Goal: Information Seeking & Learning: Find specific page/section

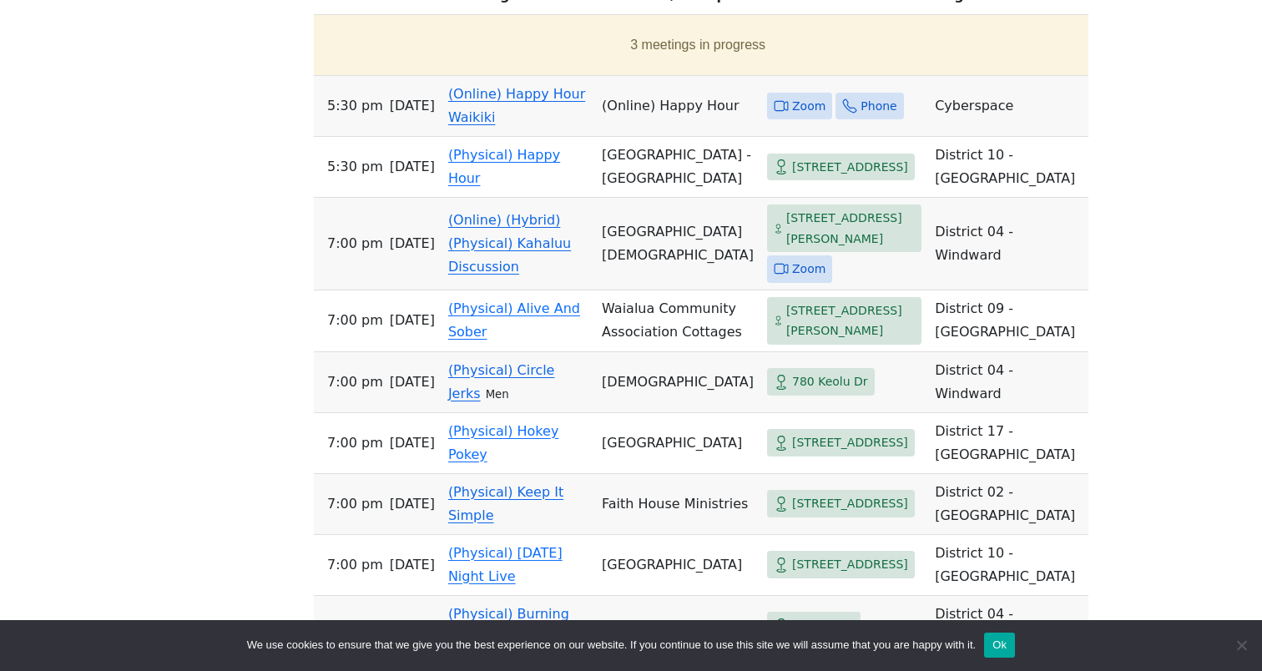
scroll to position [714, 0]
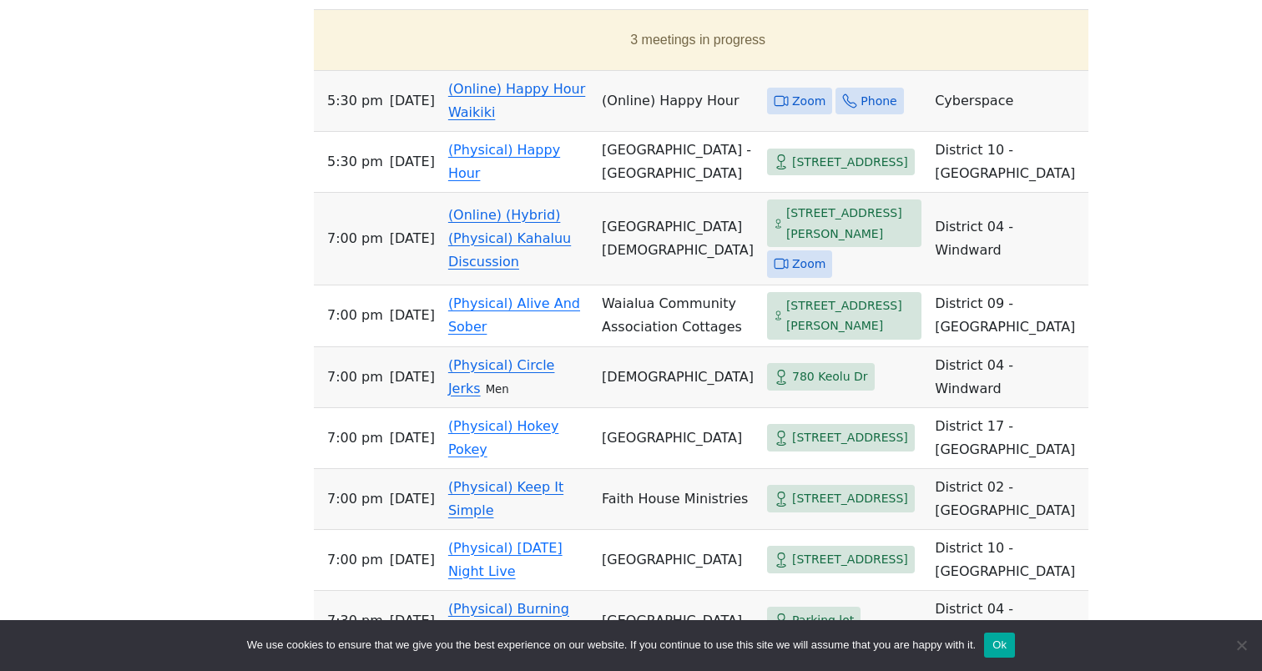
click at [1015, 650] on button "Ok" at bounding box center [999, 644] width 31 height 25
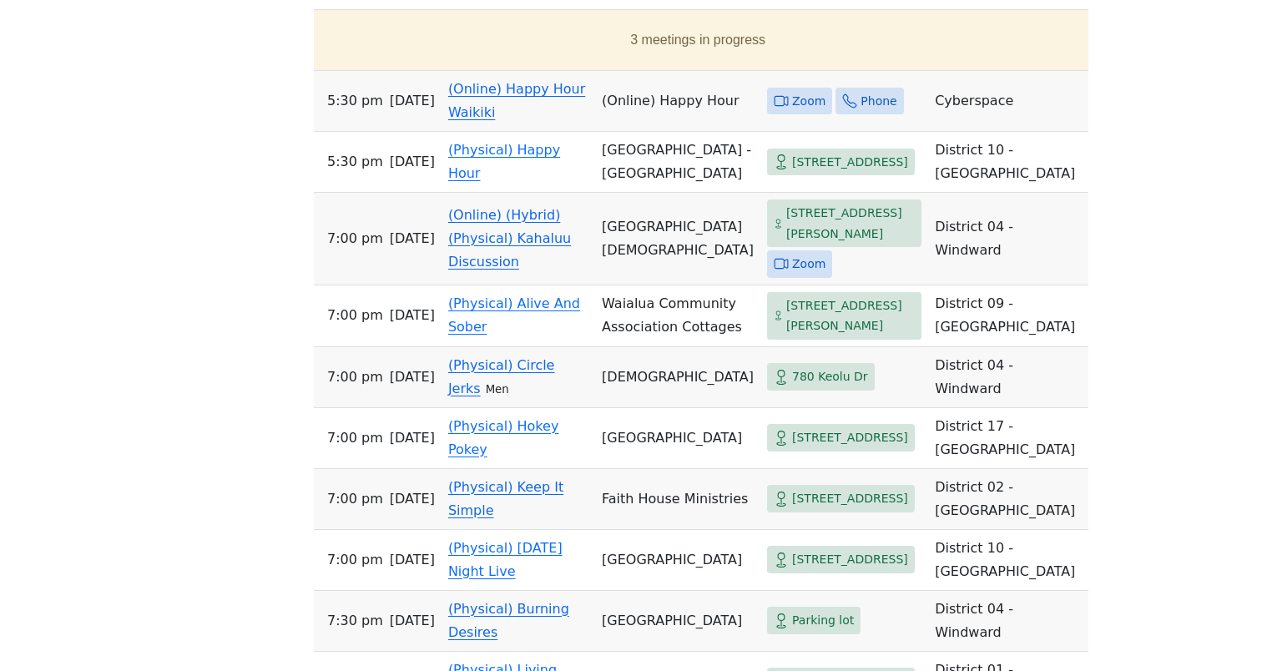
click at [786, 232] on span "[STREET_ADDRESS][PERSON_NAME]" at bounding box center [850, 223] width 128 height 41
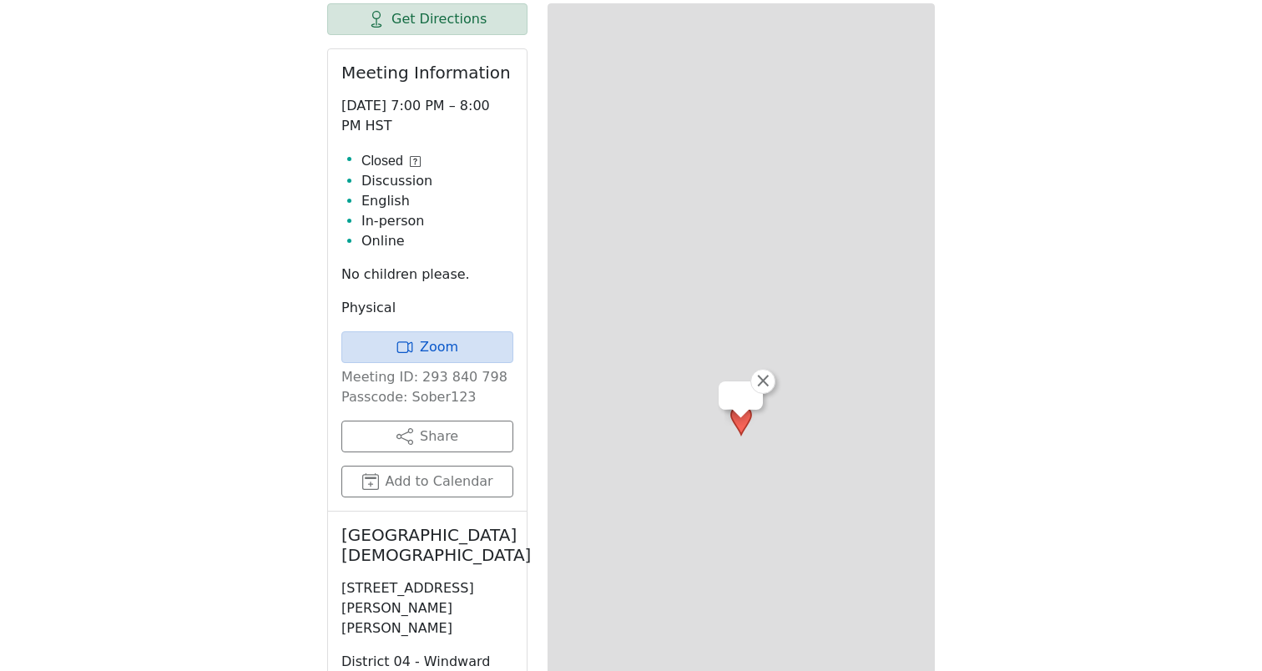
scroll to position [582, 0]
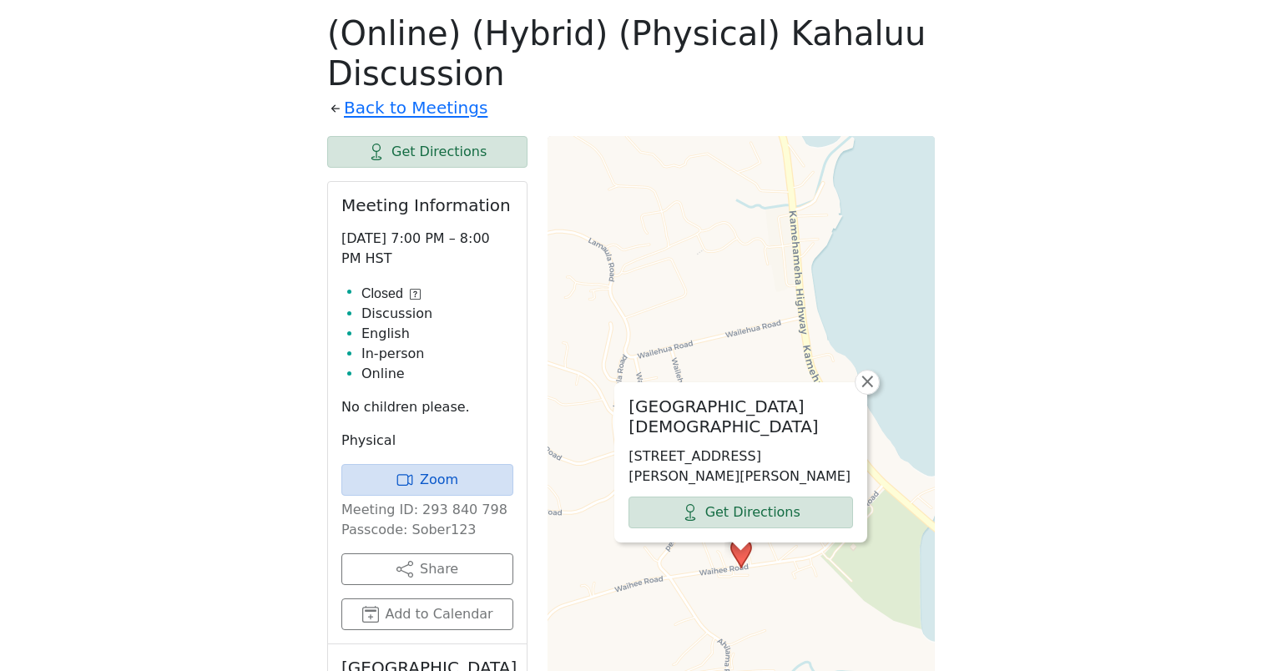
scroll to position [714, 0]
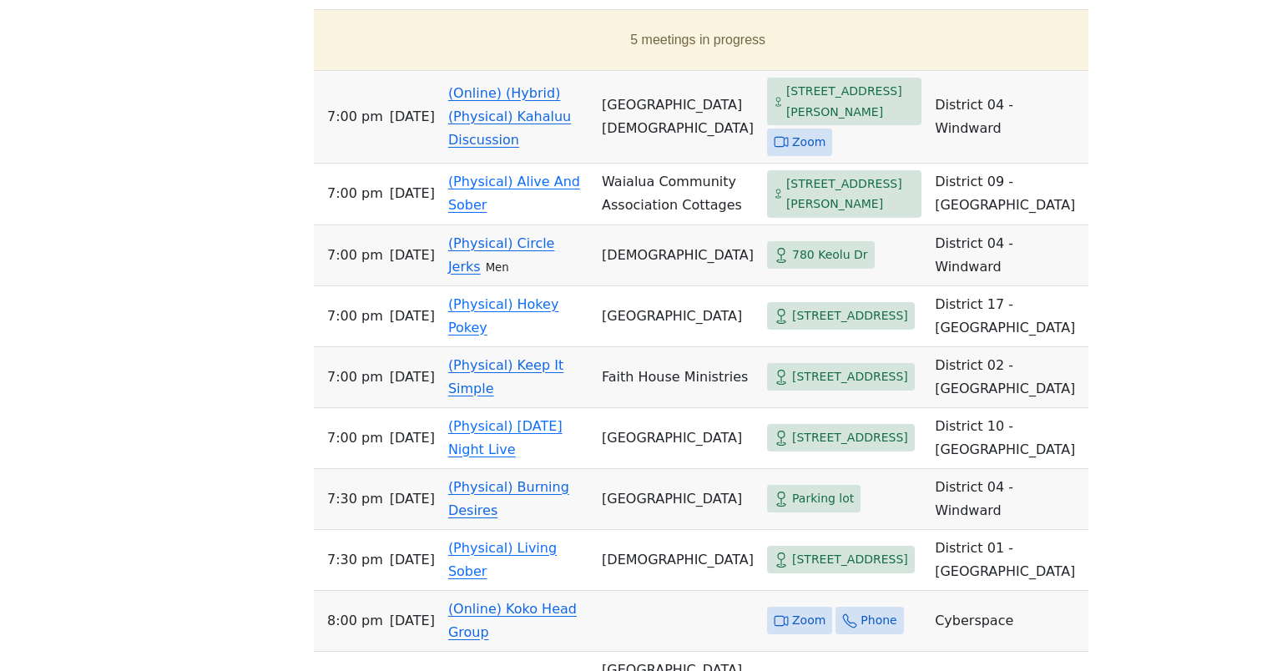
click at [1028, 400] on div "If you know of a meeting listed here that NO LONGER MEETS, please call Central …" at bounding box center [631, 611] width 1136 height 1702
click at [792, 265] on span "780 Keolu Dr" at bounding box center [830, 254] width 76 height 21
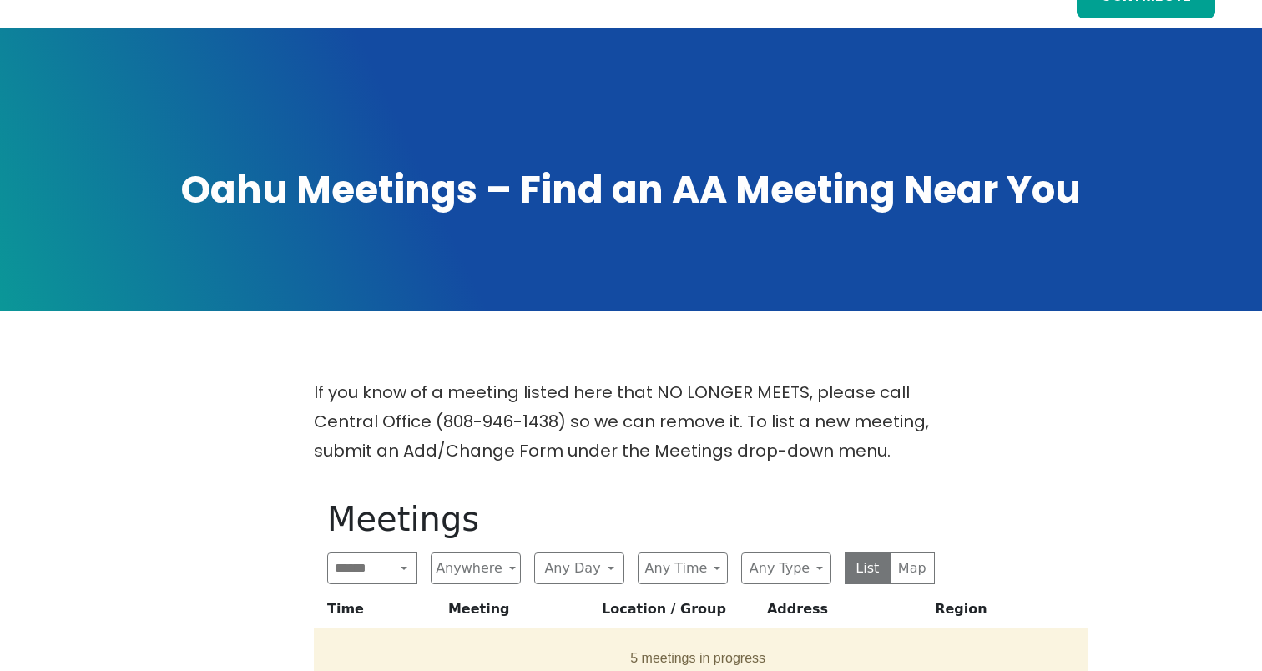
scroll to position [291, 0]
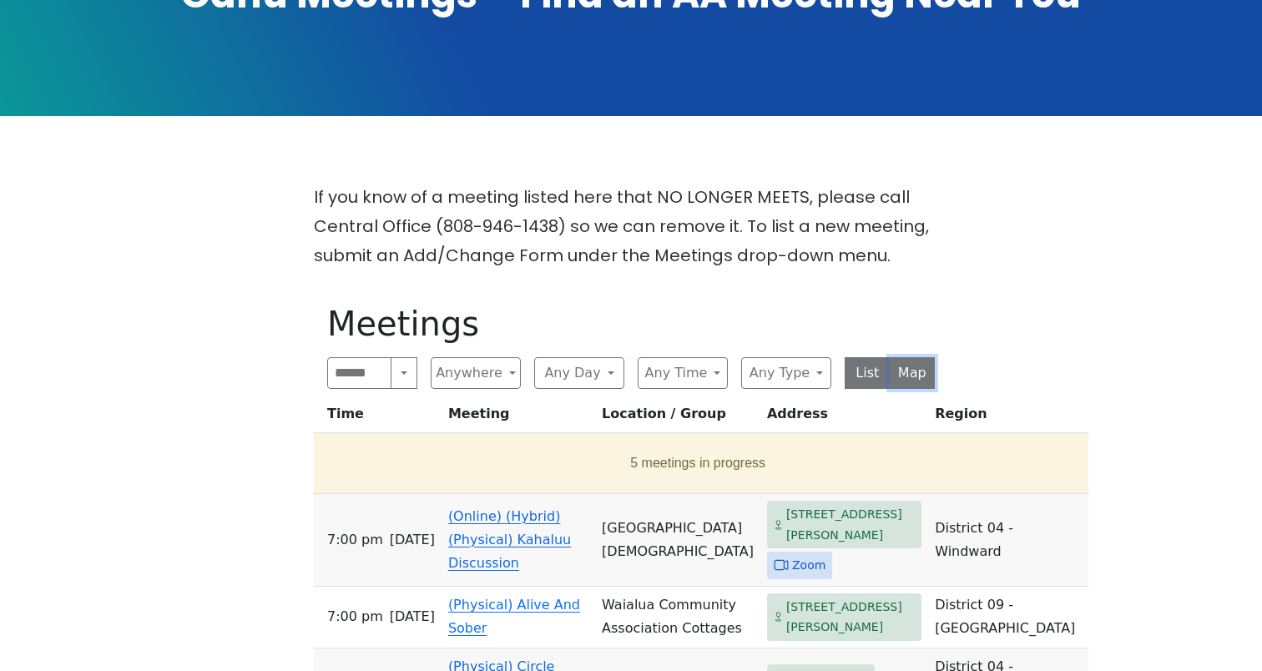
click at [905, 372] on button "Map" at bounding box center [912, 373] width 46 height 32
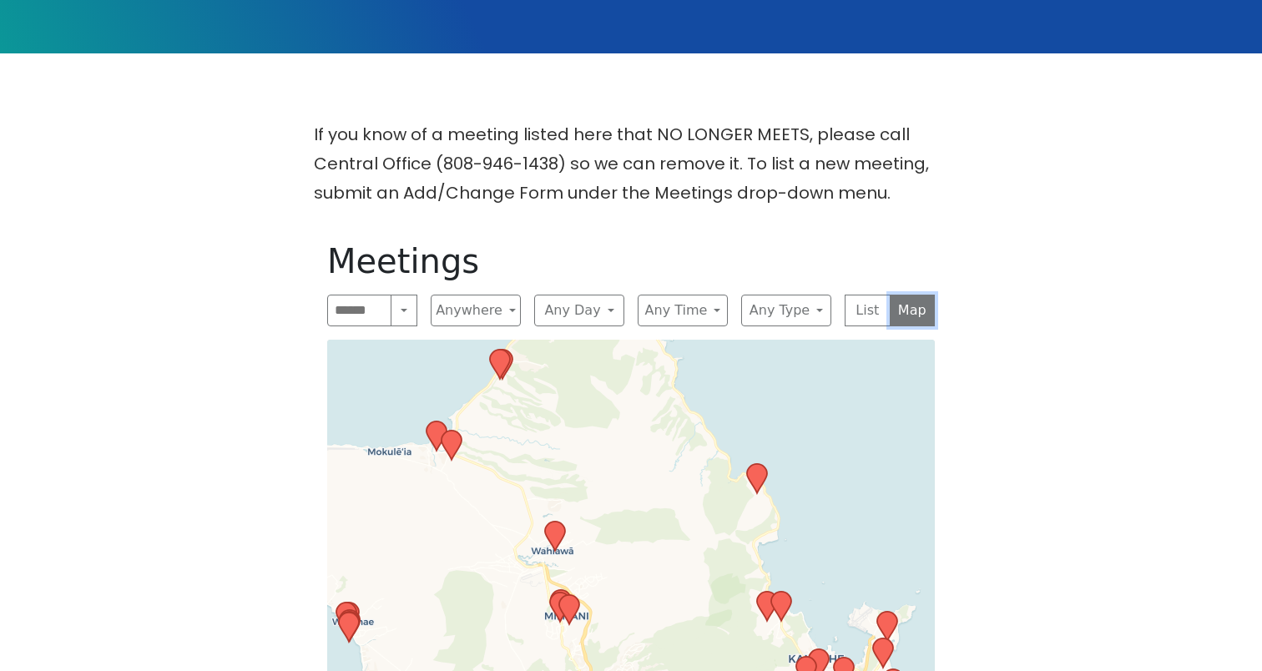
scroll to position [491, 0]
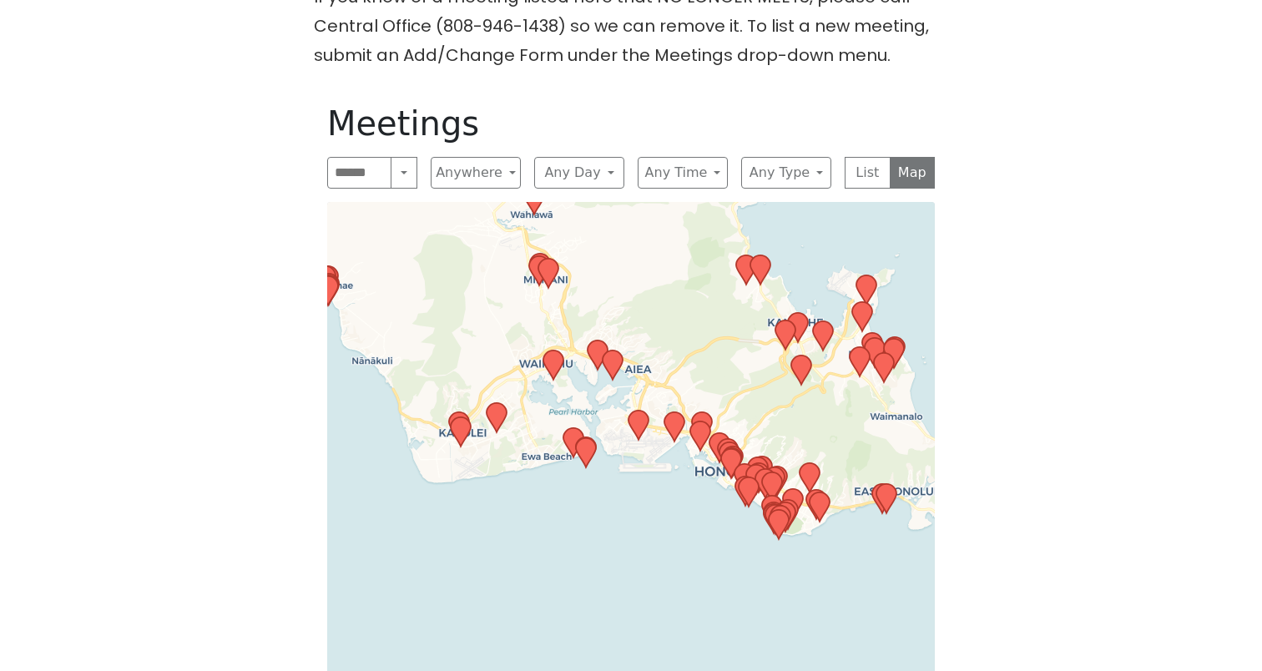
drag, startPoint x: 620, startPoint y: 484, endPoint x: 599, endPoint y: 285, distance: 199.7
click at [599, 285] on div "Leaflet | © OpenStreetMap contributors © CARTO" at bounding box center [630, 475] width 607 height 546
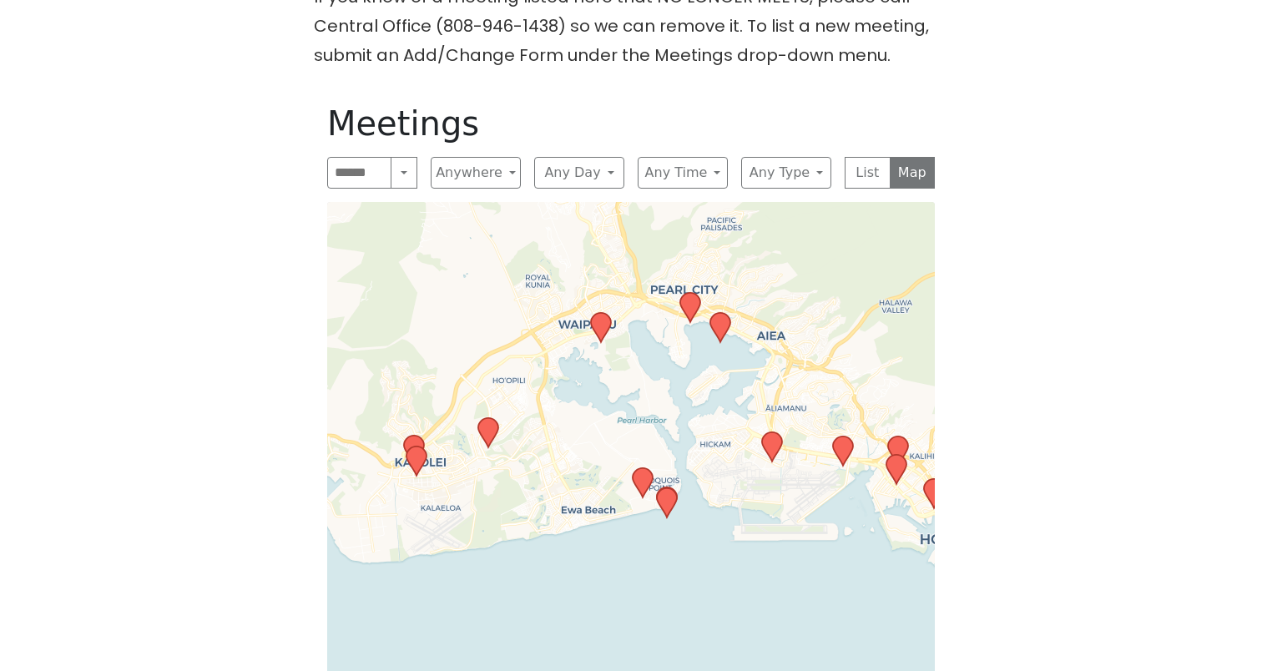
click at [604, 327] on icon at bounding box center [601, 327] width 20 height 29
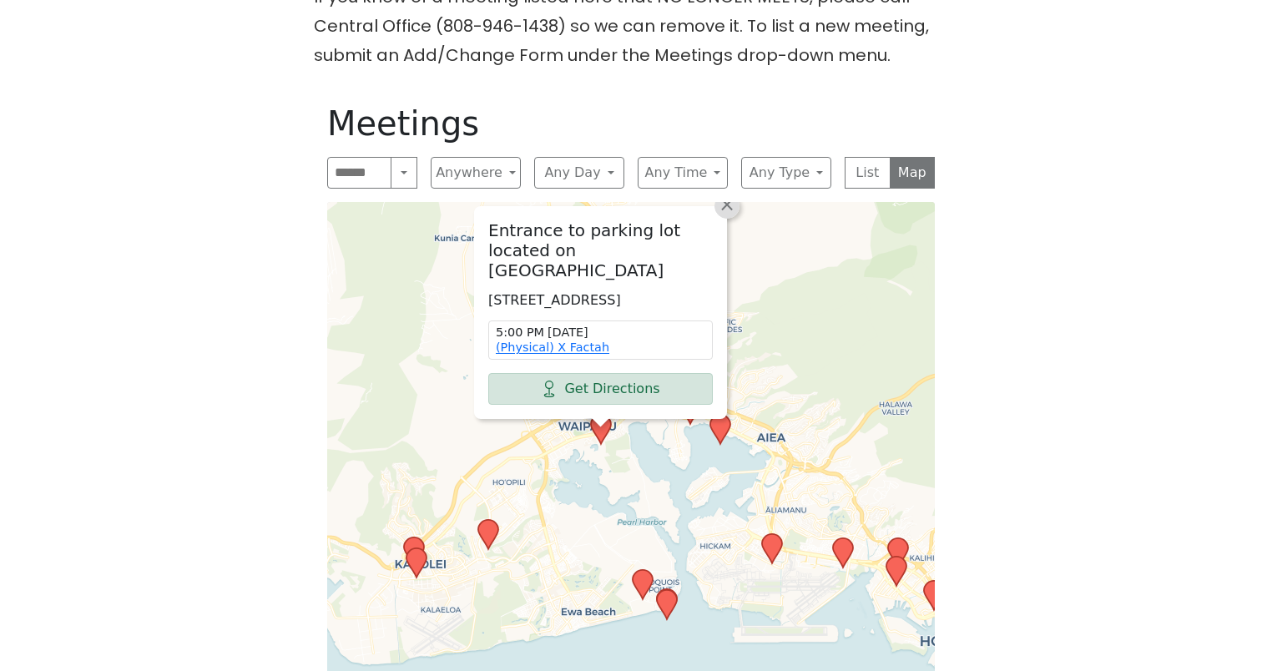
click at [733, 213] on link "×" at bounding box center [726, 206] width 25 height 25
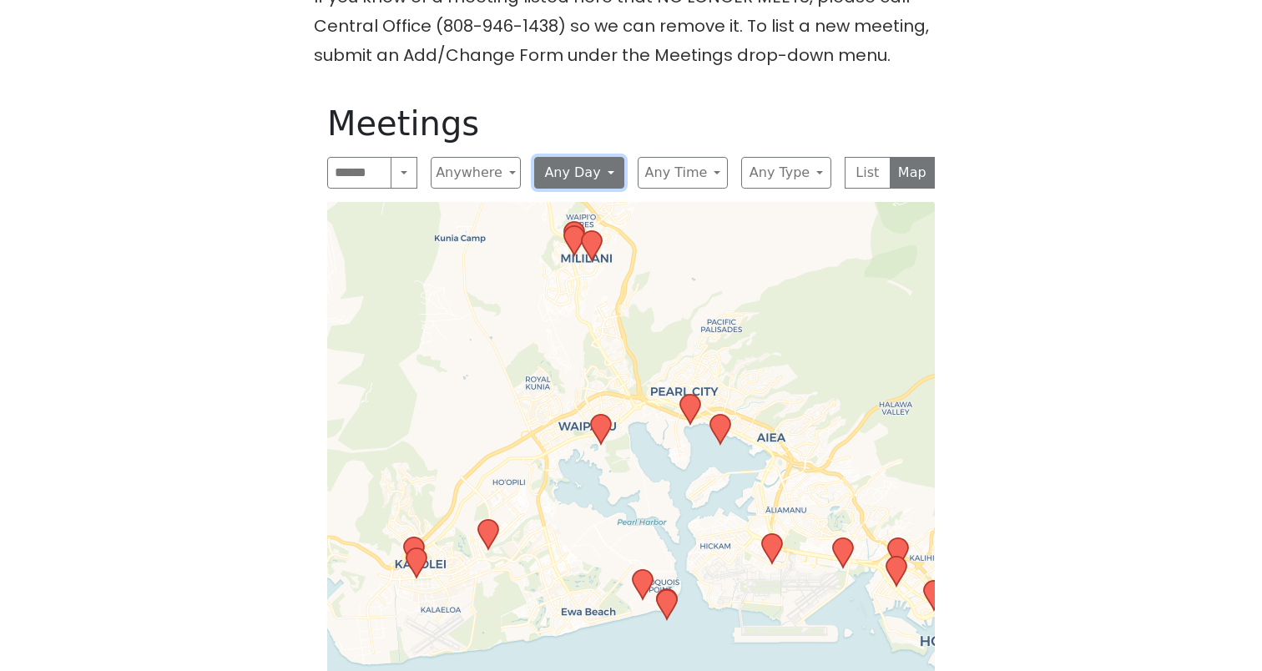
click at [569, 181] on button "Any Day" at bounding box center [579, 173] width 90 height 32
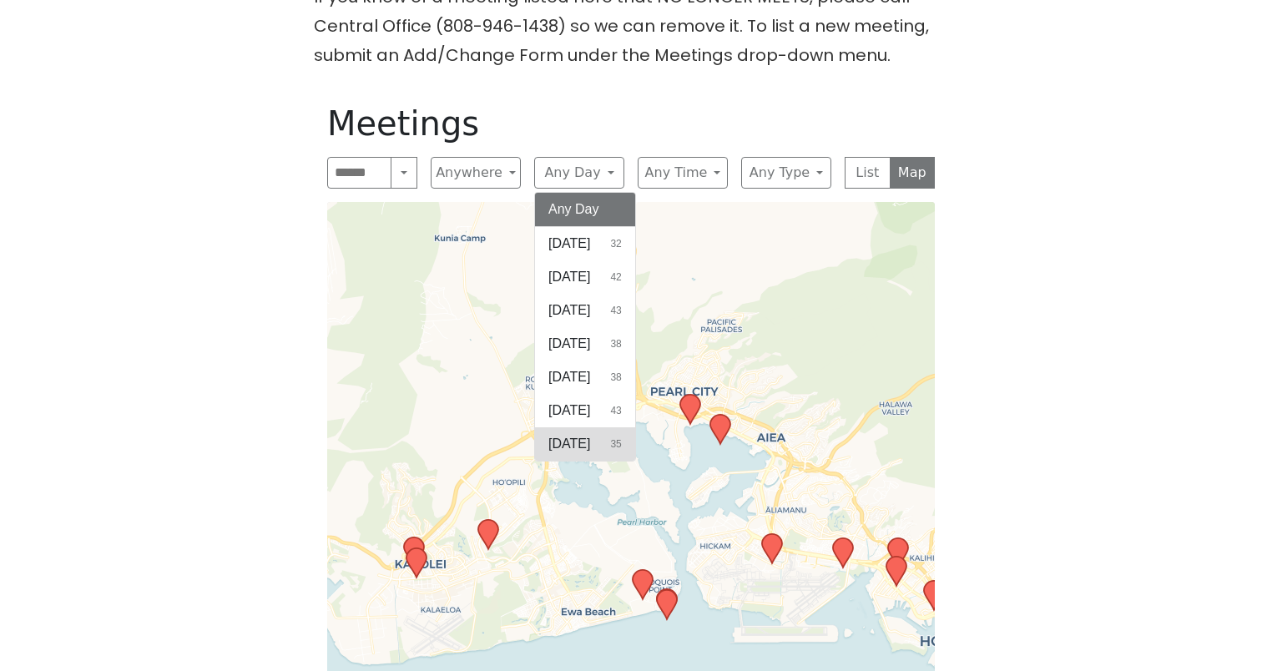
click at [590, 436] on span "[DATE]" at bounding box center [569, 444] width 42 height 20
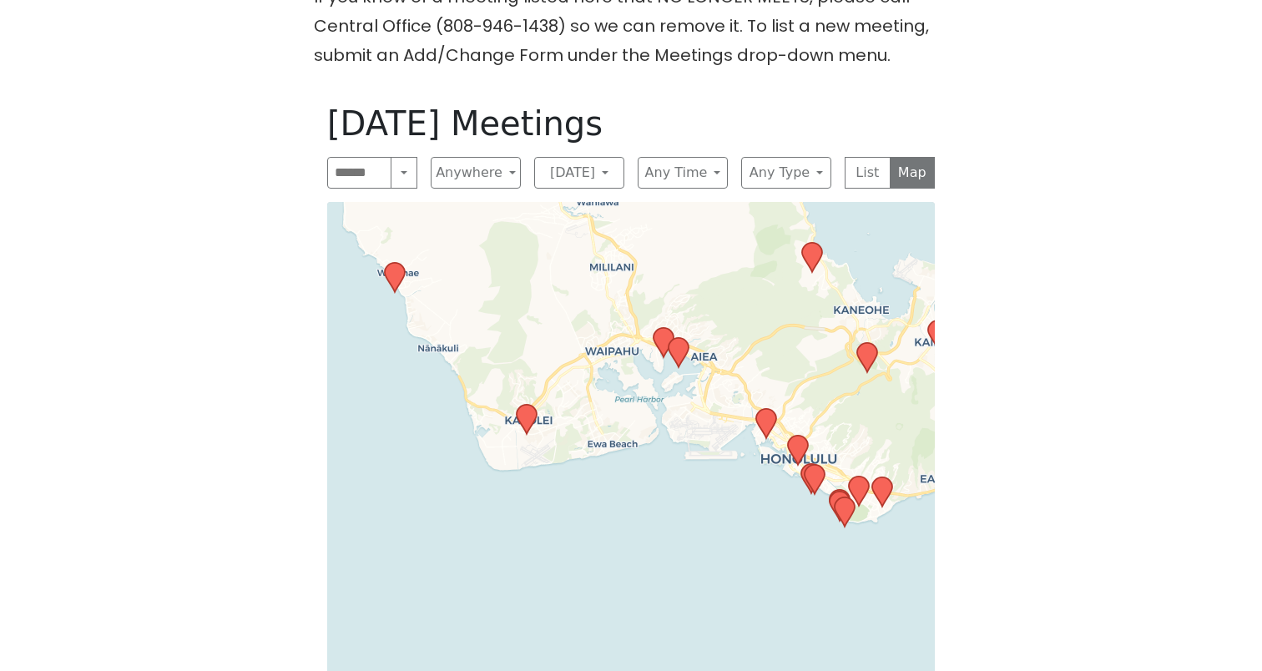
drag, startPoint x: 558, startPoint y: 572, endPoint x: 605, endPoint y: 402, distance: 176.5
click at [605, 402] on div "Leaflet | © OpenStreetMap contributors © CARTO" at bounding box center [630, 475] width 607 height 546
click at [683, 351] on icon at bounding box center [678, 352] width 20 height 29
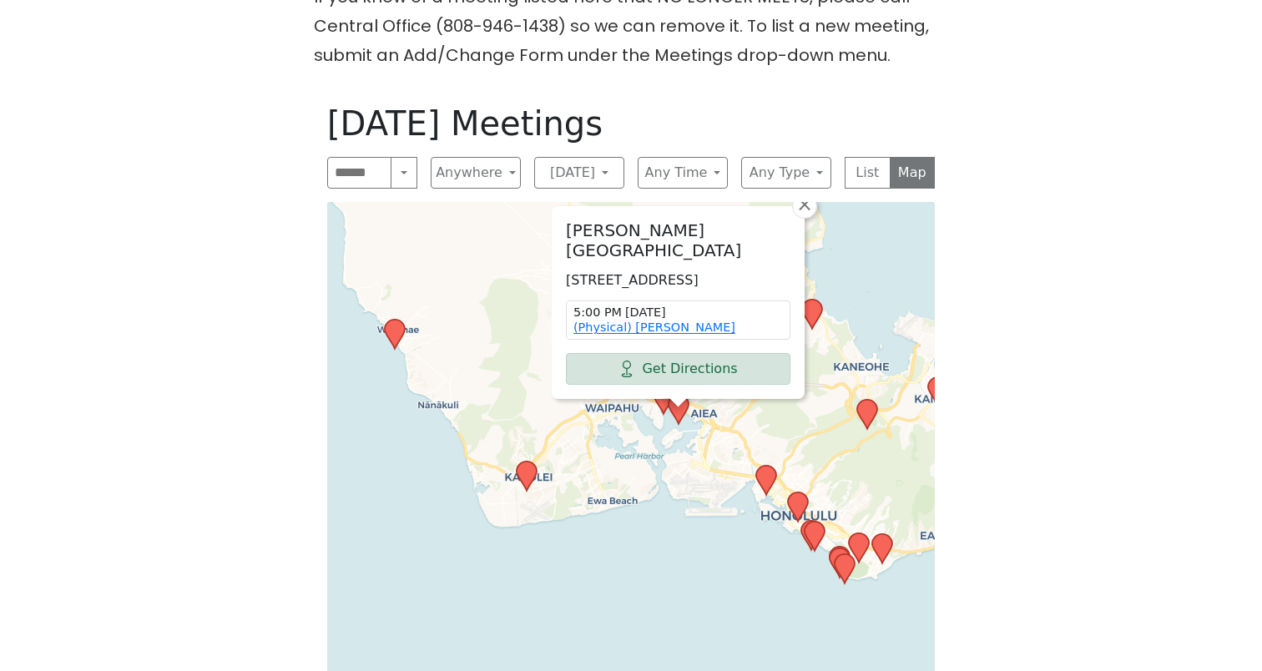
click at [808, 199] on div "[DATE] Meetings Search Near Location Near Me Anywhere Anywhere Cyberspace 67 Di…" at bounding box center [631, 425] width 634 height 671
click at [807, 211] on span "×" at bounding box center [804, 204] width 17 height 20
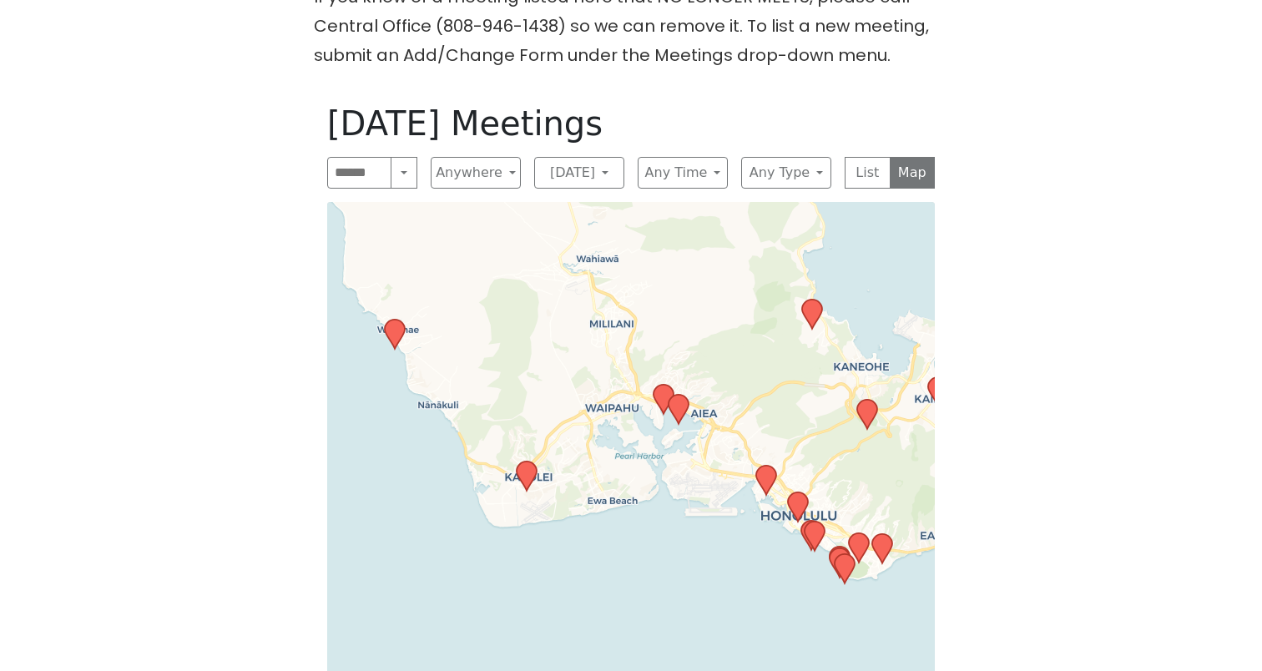
click at [660, 401] on icon at bounding box center [663, 399] width 20 height 29
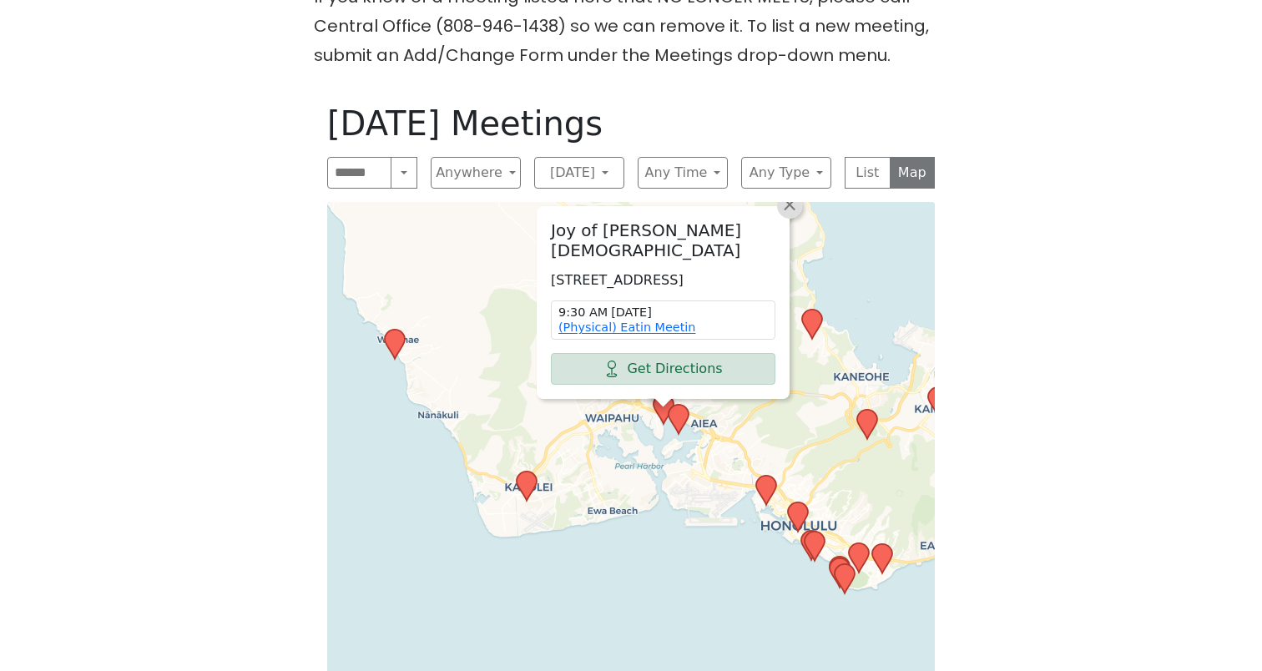
click at [793, 204] on span "×" at bounding box center [789, 204] width 17 height 20
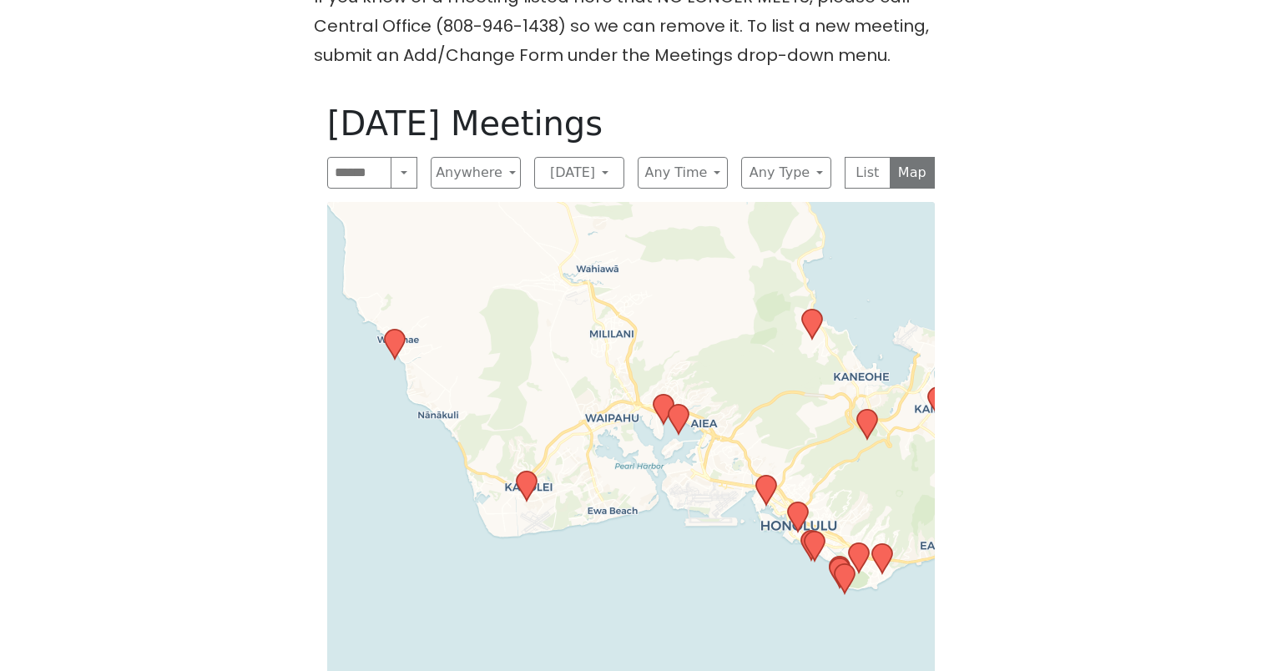
click at [526, 485] on icon at bounding box center [526, 485] width 20 height 29
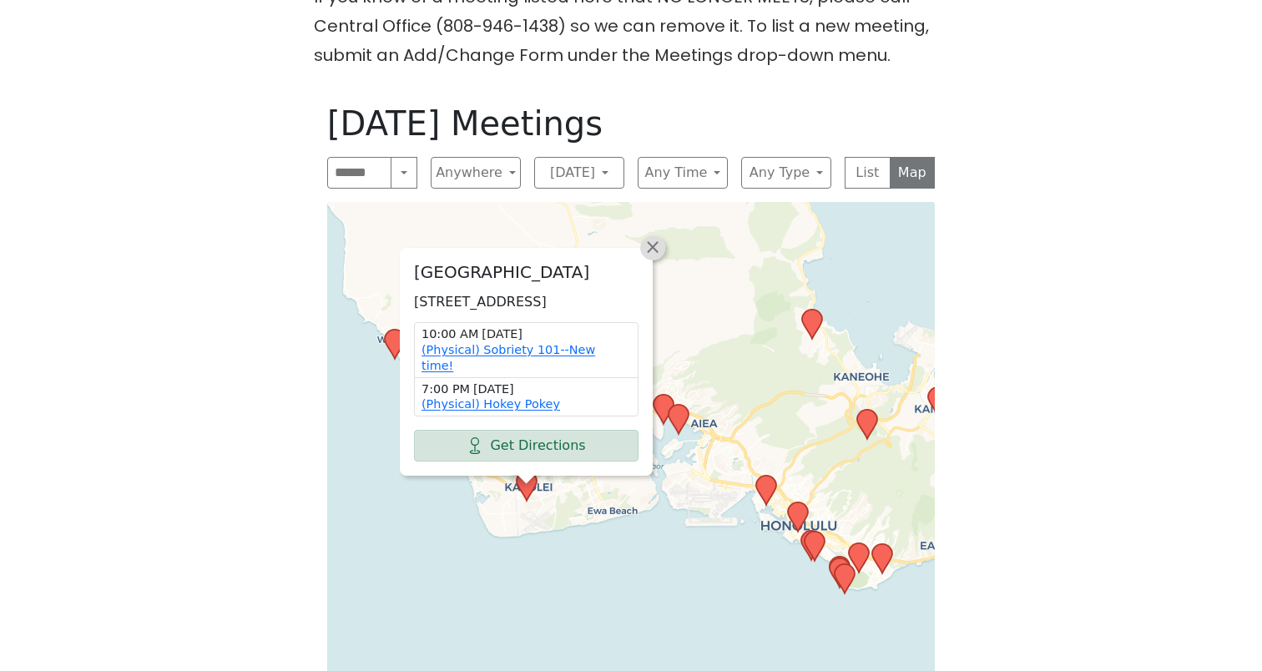
click at [657, 248] on span "×" at bounding box center [652, 247] width 17 height 20
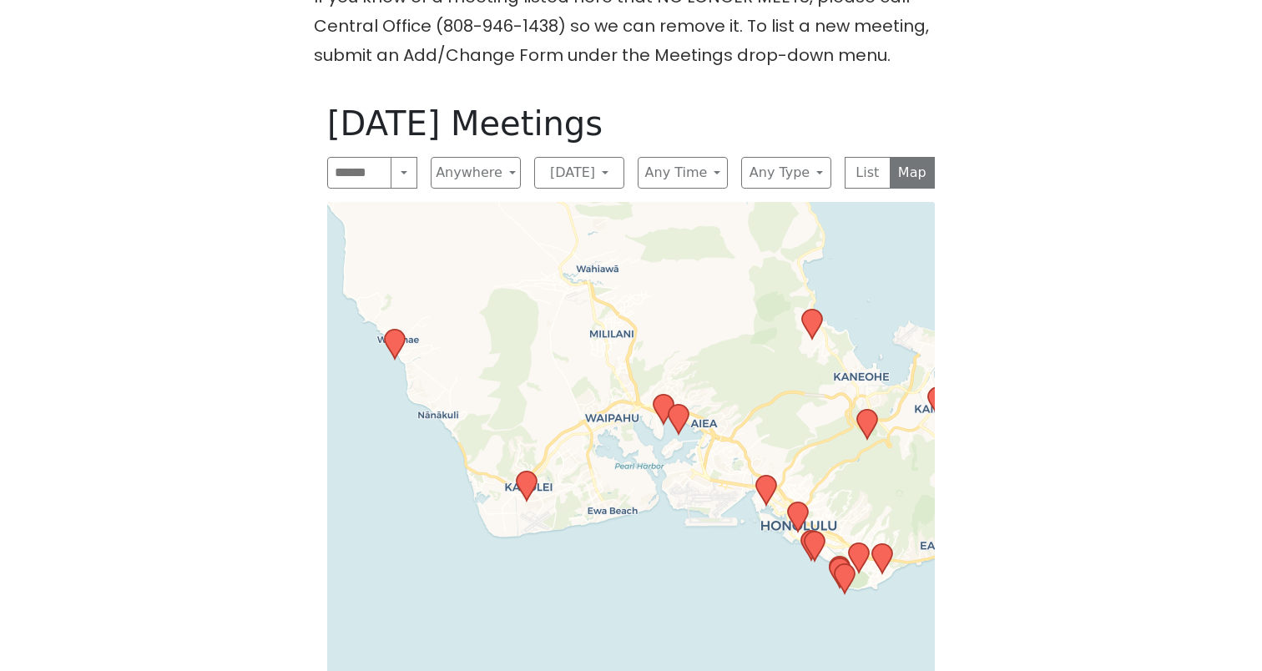
click at [526, 492] on icon at bounding box center [526, 485] width 20 height 29
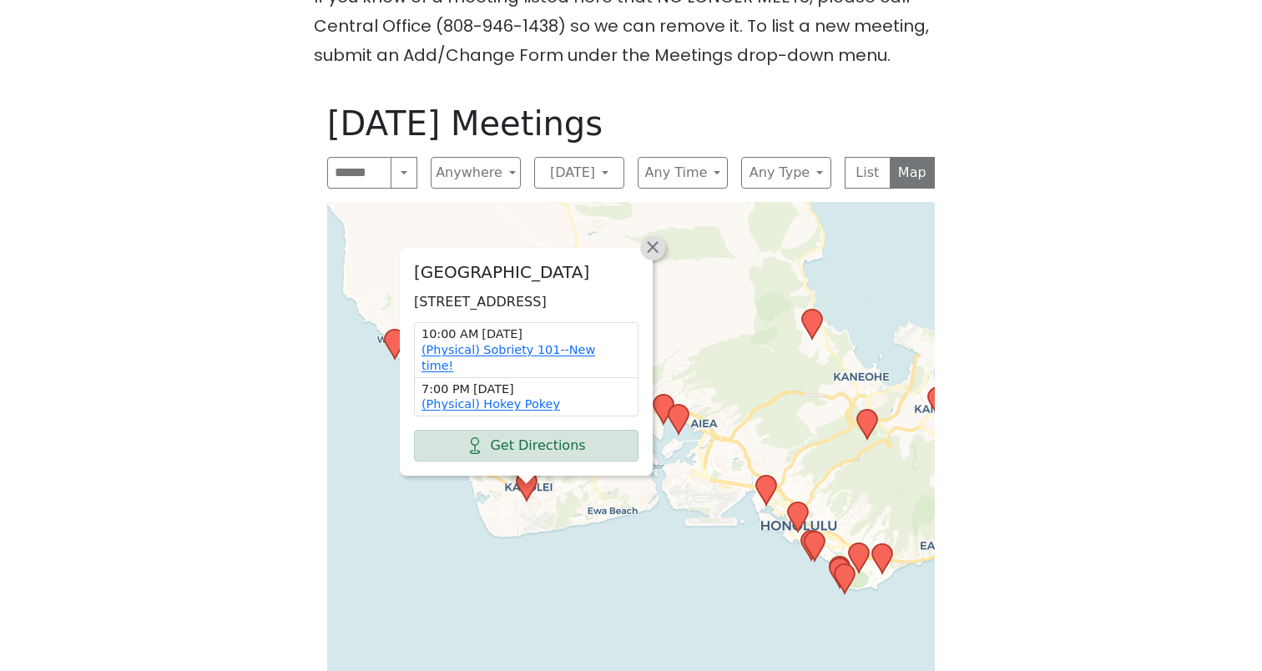
click at [655, 241] on span "×" at bounding box center [652, 247] width 17 height 20
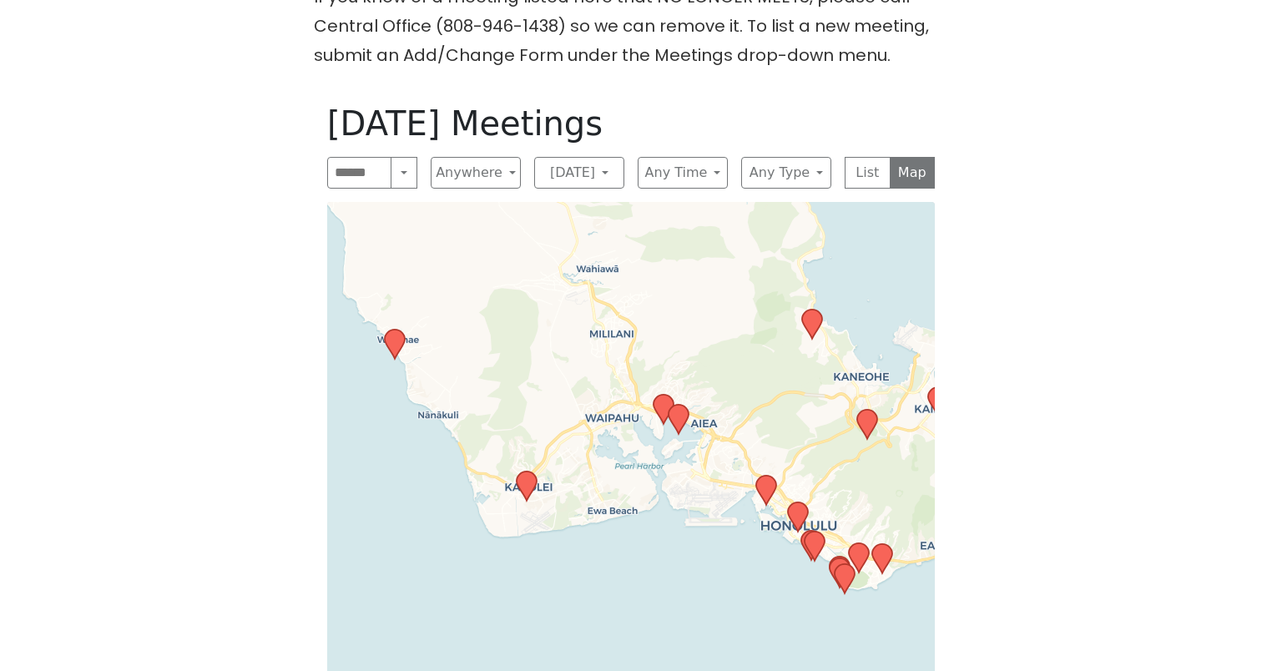
click at [400, 344] on icon at bounding box center [395, 344] width 20 height 29
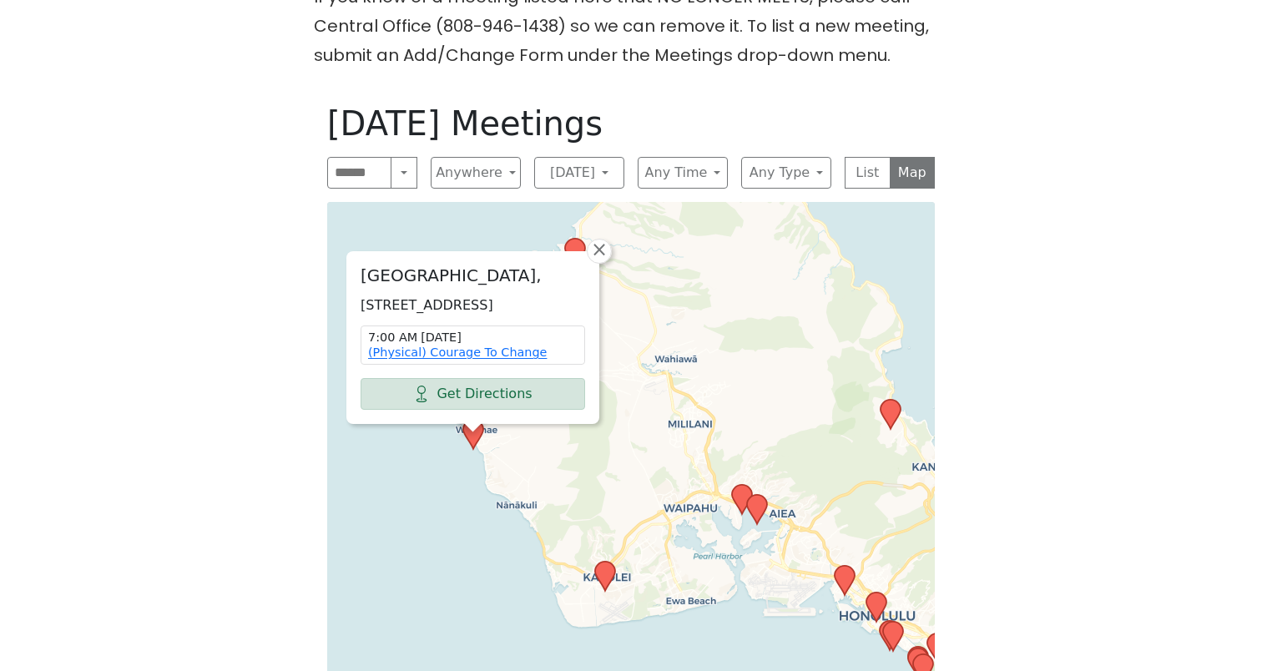
drag, startPoint x: 569, startPoint y: 451, endPoint x: 584, endPoint y: 476, distance: 29.2
click at [584, 476] on div "[GEOGRAPHIC_DATA], [STREET_ADDRESS] 7:00 AM [DATE] (Physical) Courage To Change…" at bounding box center [630, 475] width 607 height 546
click at [604, 239] on span "×" at bounding box center [599, 249] width 17 height 20
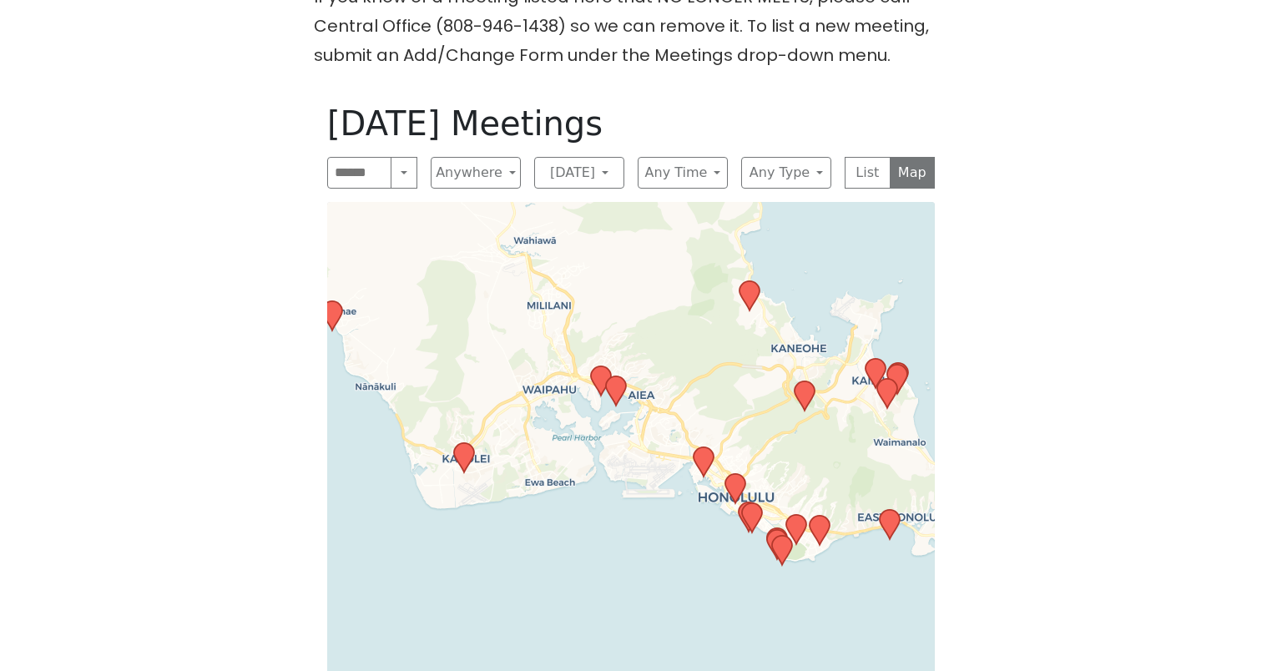
drag, startPoint x: 676, startPoint y: 566, endPoint x: 520, endPoint y: 444, distance: 197.9
click at [520, 444] on div "Leaflet | © OpenStreetMap contributors © CARTO" at bounding box center [630, 475] width 607 height 546
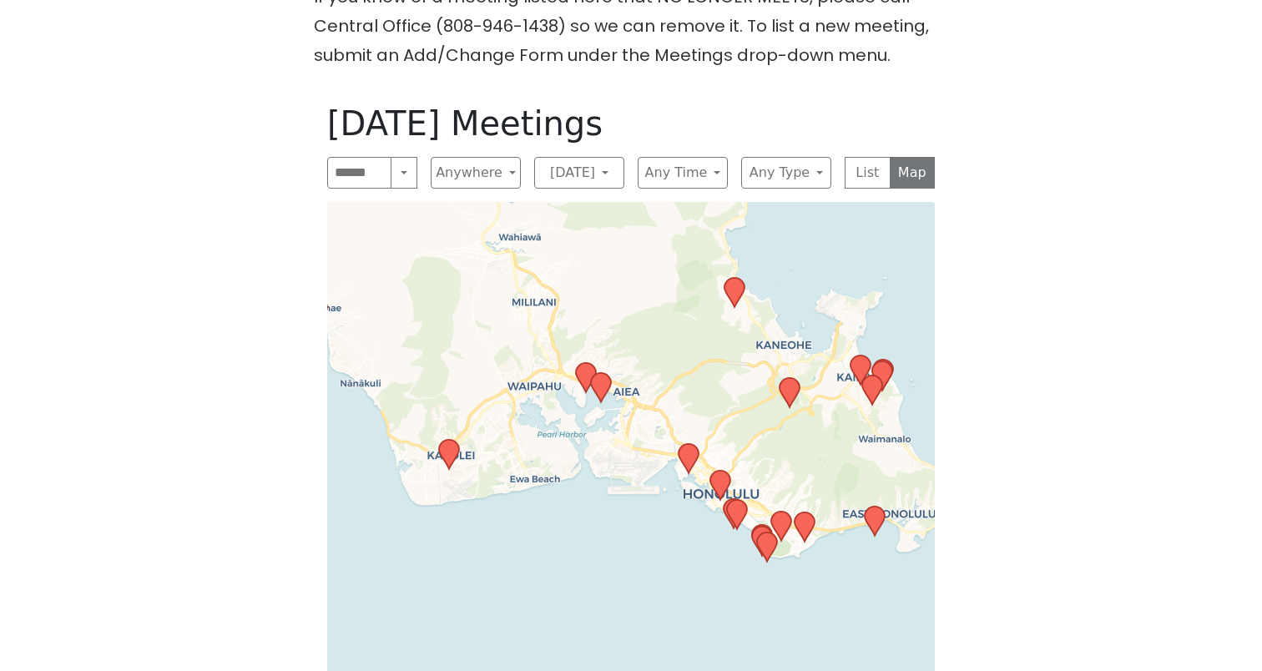
click at [687, 451] on icon at bounding box center [688, 458] width 20 height 29
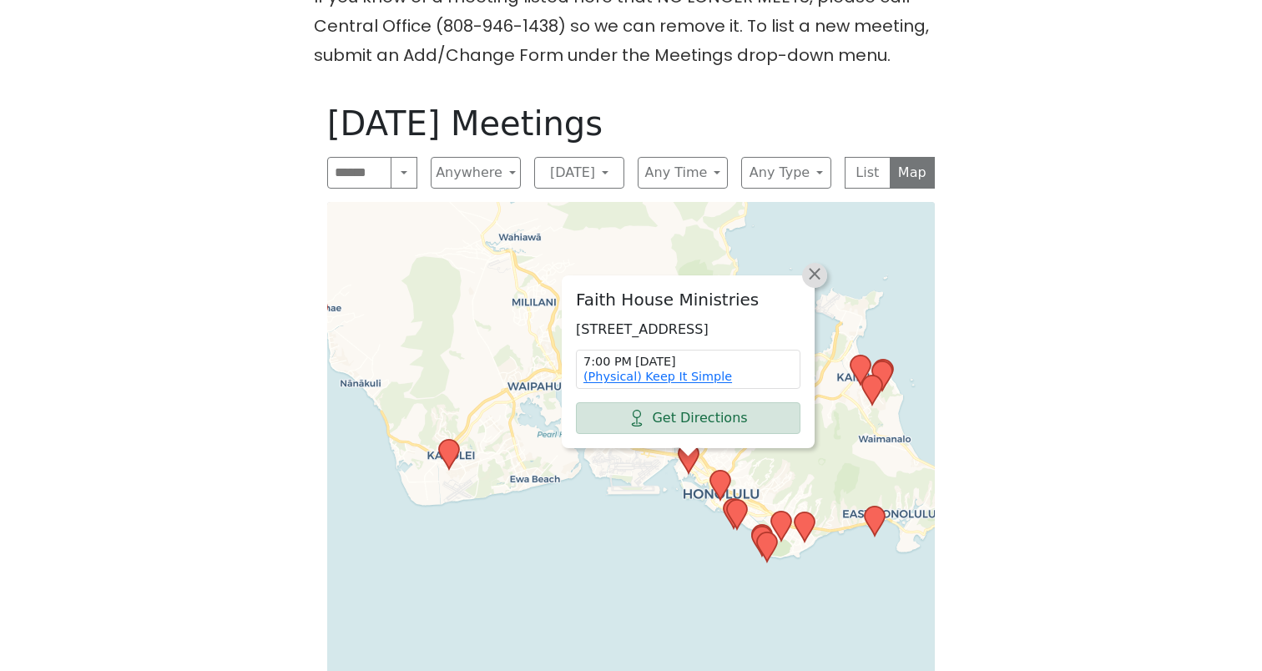
click at [822, 263] on link "×" at bounding box center [814, 275] width 25 height 25
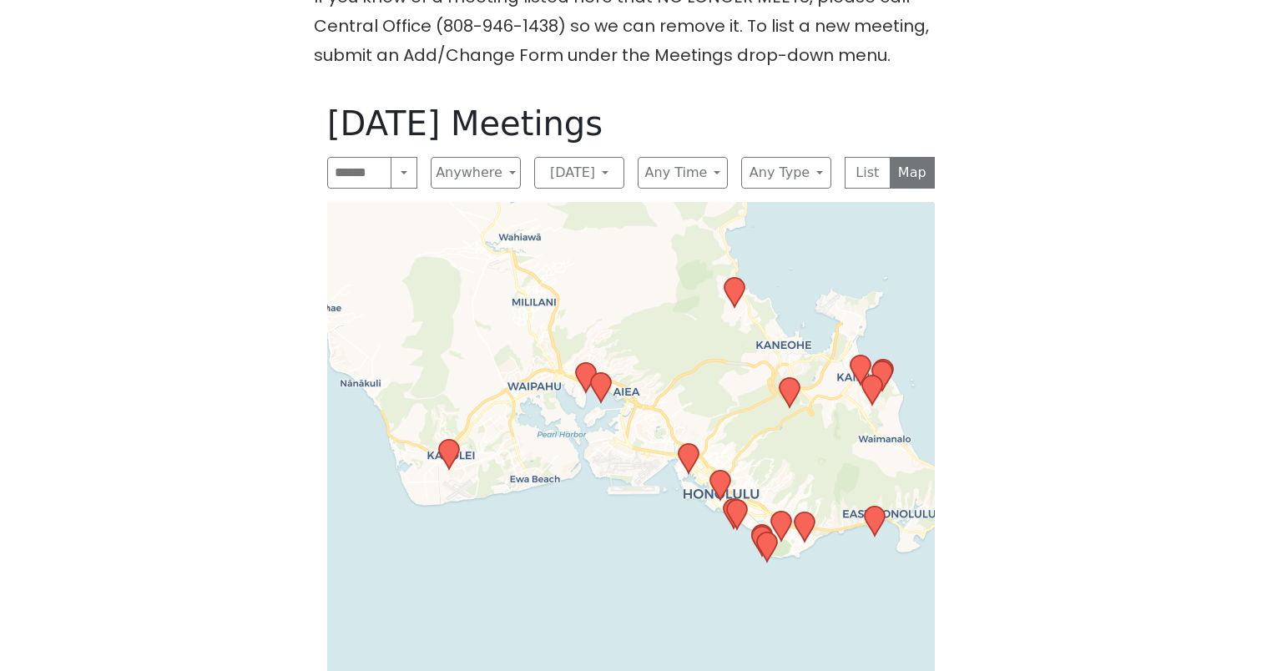
click at [723, 481] on icon at bounding box center [720, 485] width 20 height 29
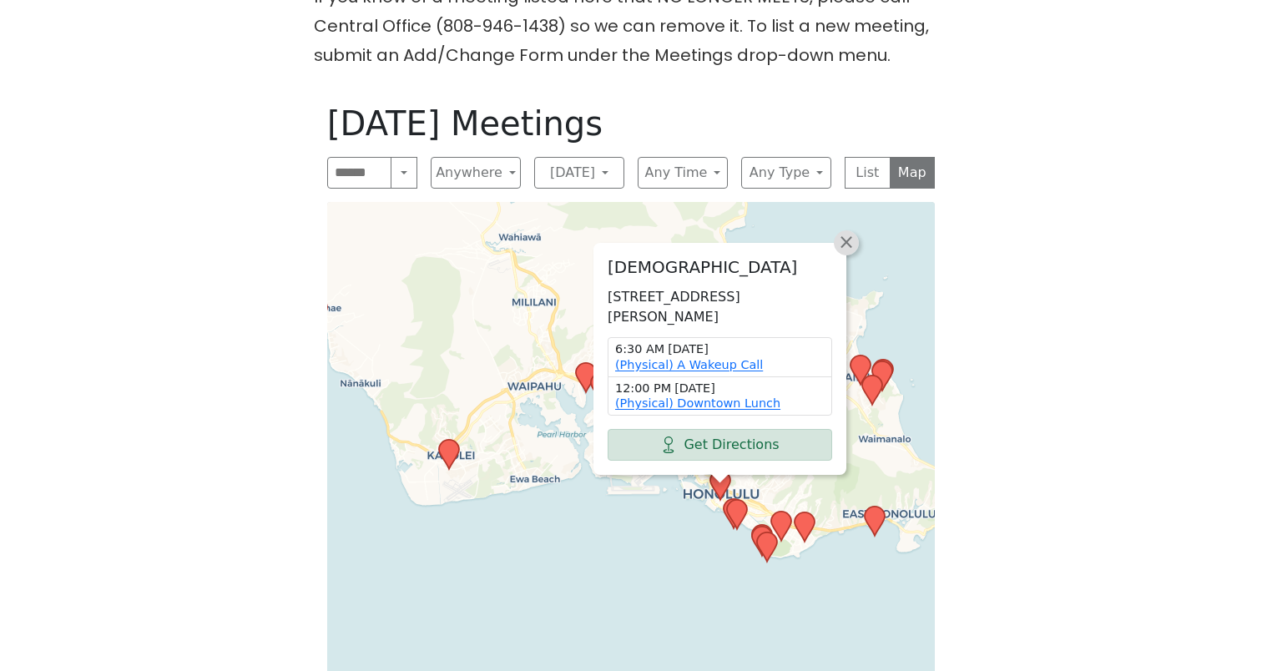
click at [844, 250] on span "×" at bounding box center [846, 242] width 17 height 20
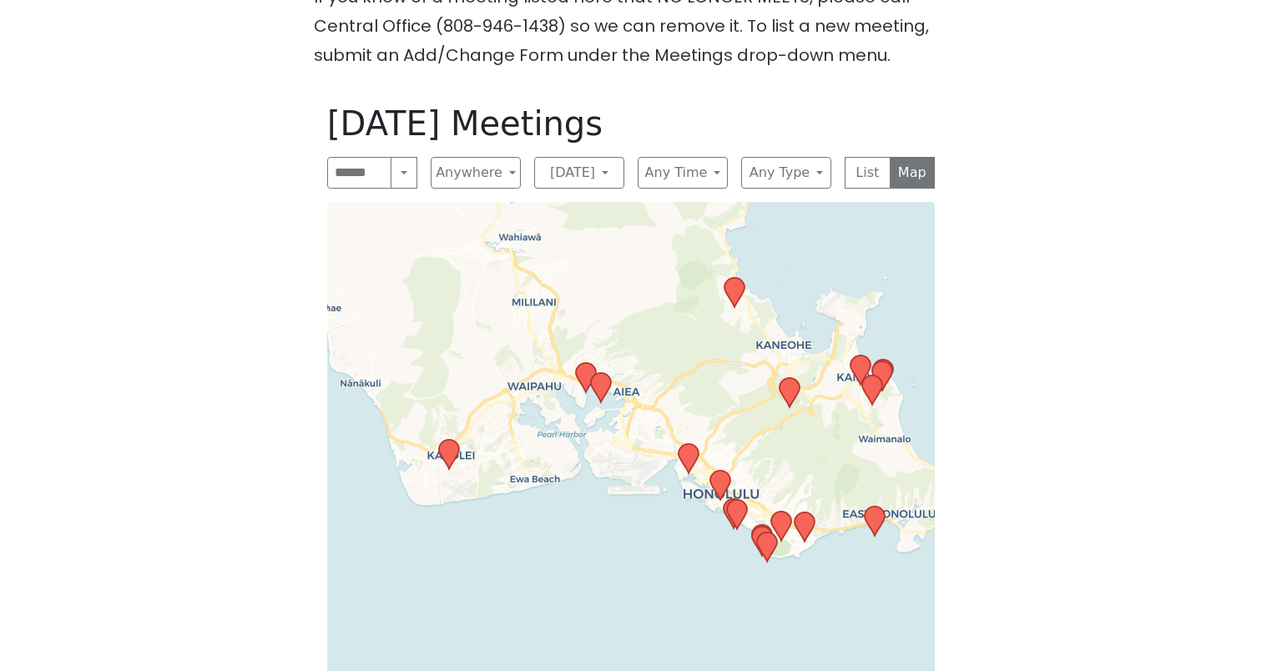
click at [689, 453] on icon at bounding box center [688, 458] width 20 height 29
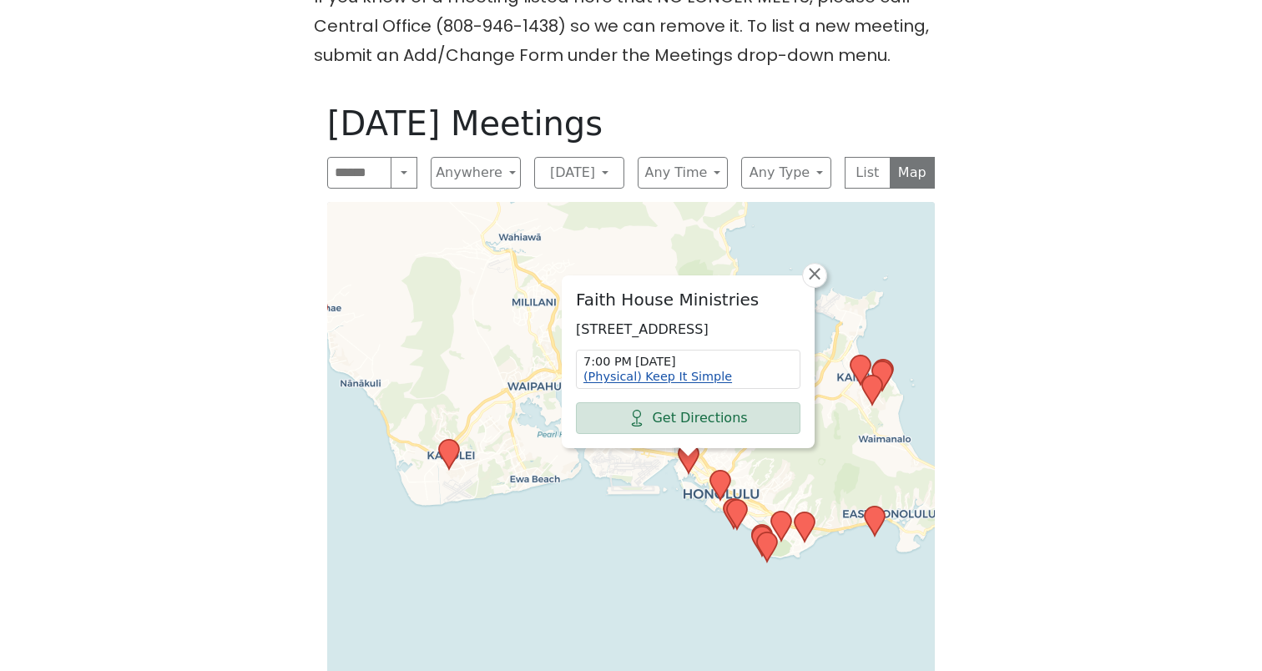
click at [671, 379] on link "(Physical) Keep It Simple" at bounding box center [657, 376] width 149 height 13
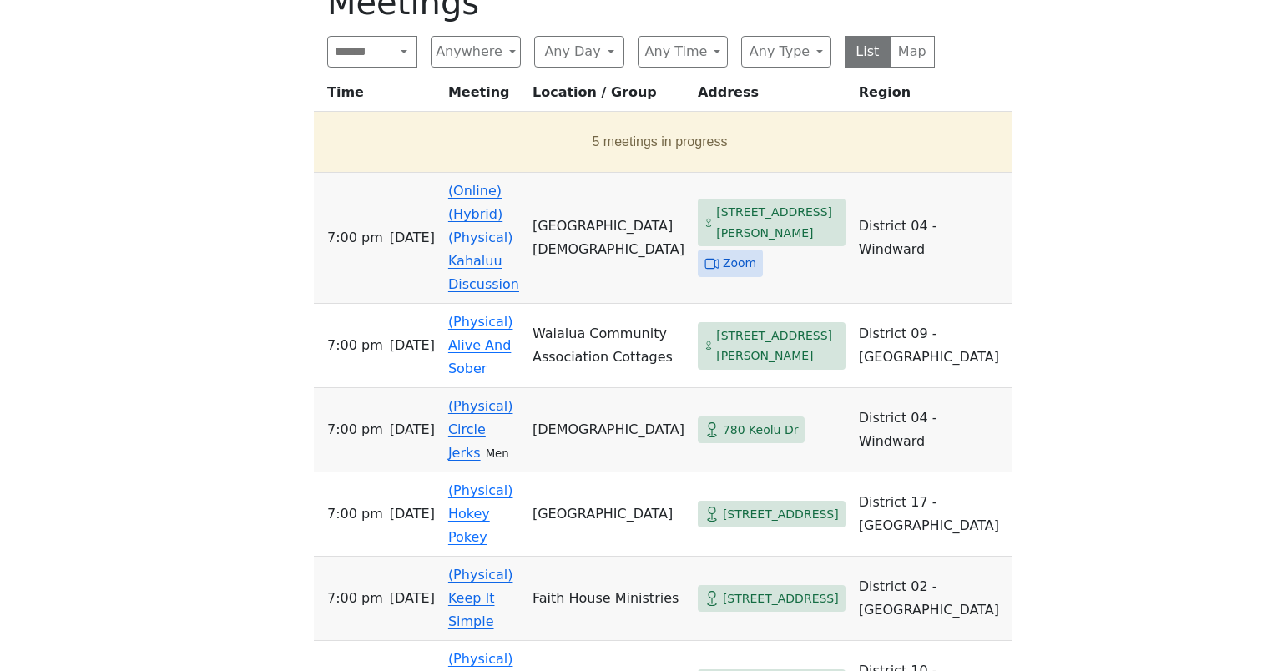
scroll to position [625, 0]
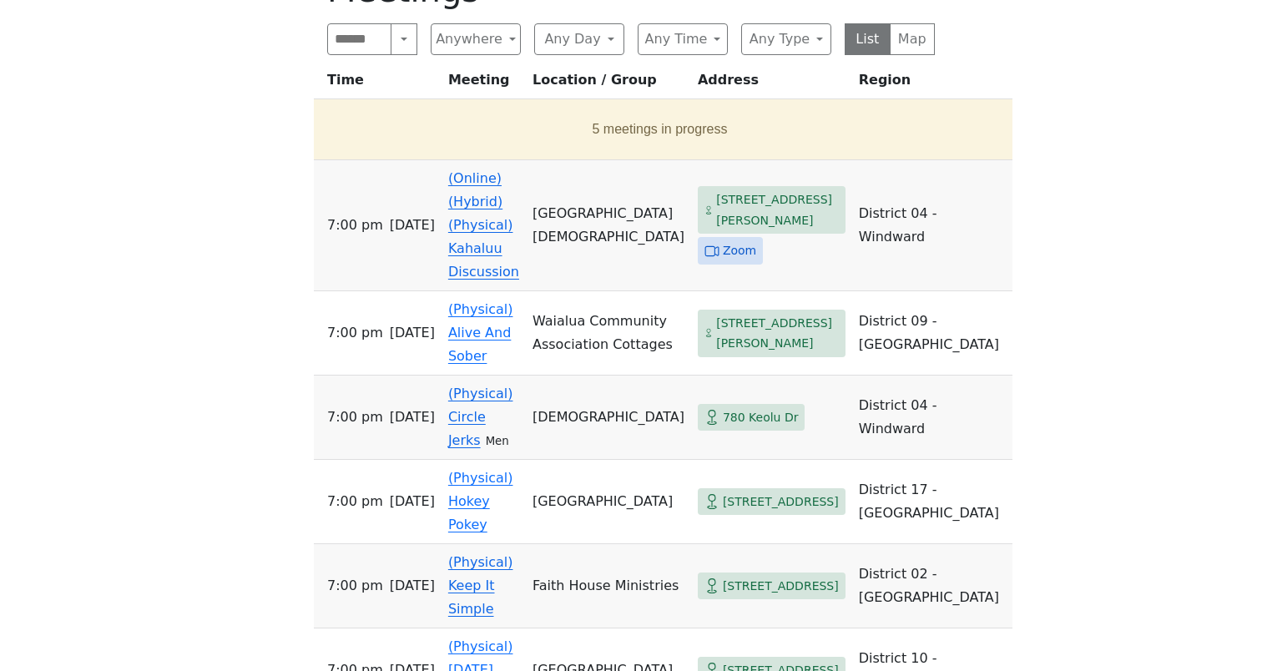
click at [1007, 116] on div "If you know of a meeting listed here that NO LONGER MEETS, please call Central …" at bounding box center [631, 482] width 1136 height 1267
click at [909, 37] on button "Map" at bounding box center [912, 39] width 46 height 32
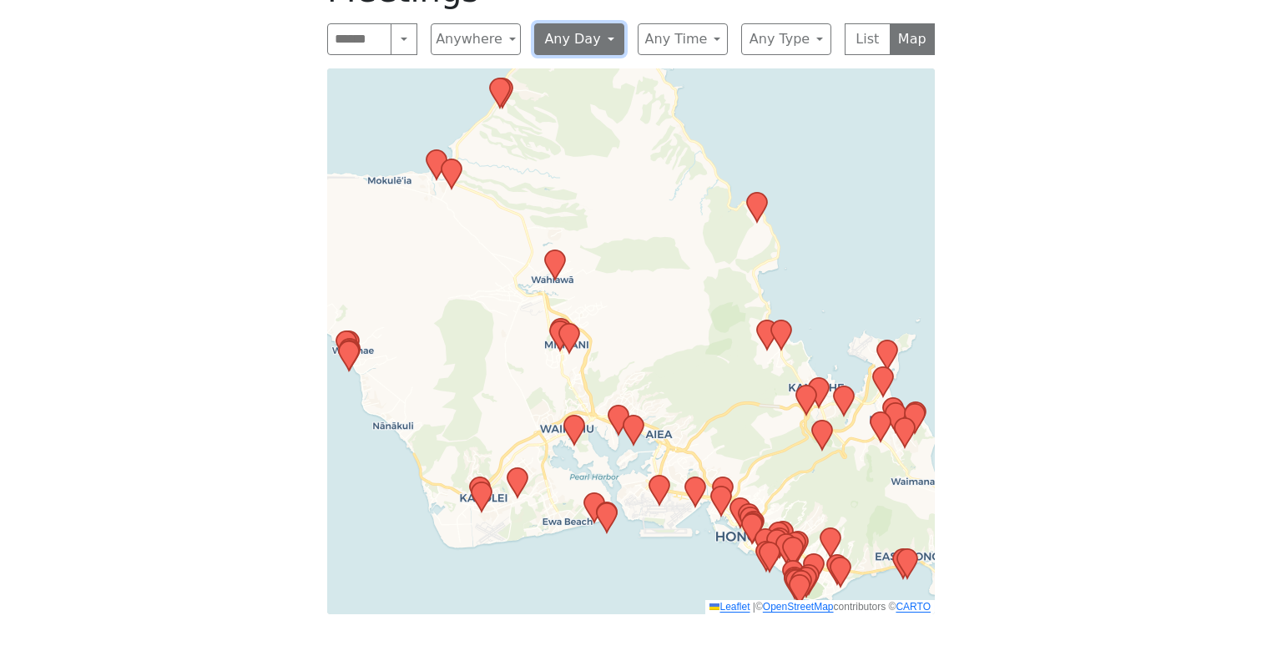
click at [553, 44] on button "Any Day" at bounding box center [579, 39] width 90 height 32
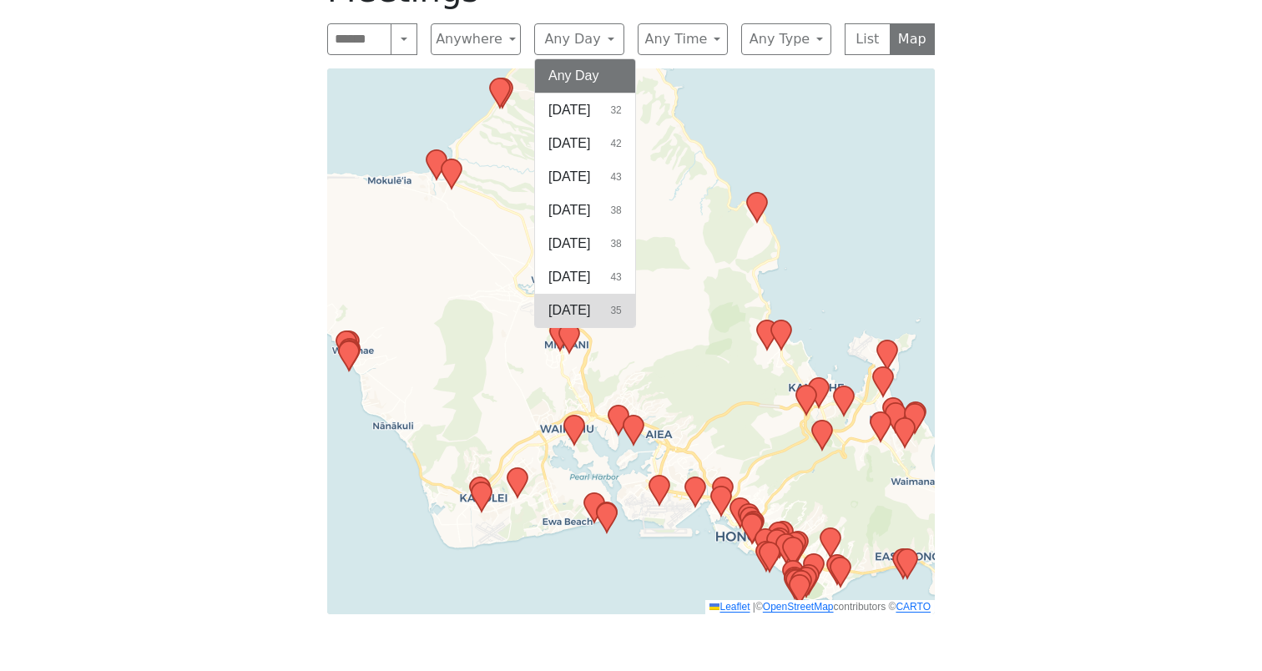
click at [590, 303] on span "[DATE]" at bounding box center [569, 310] width 42 height 20
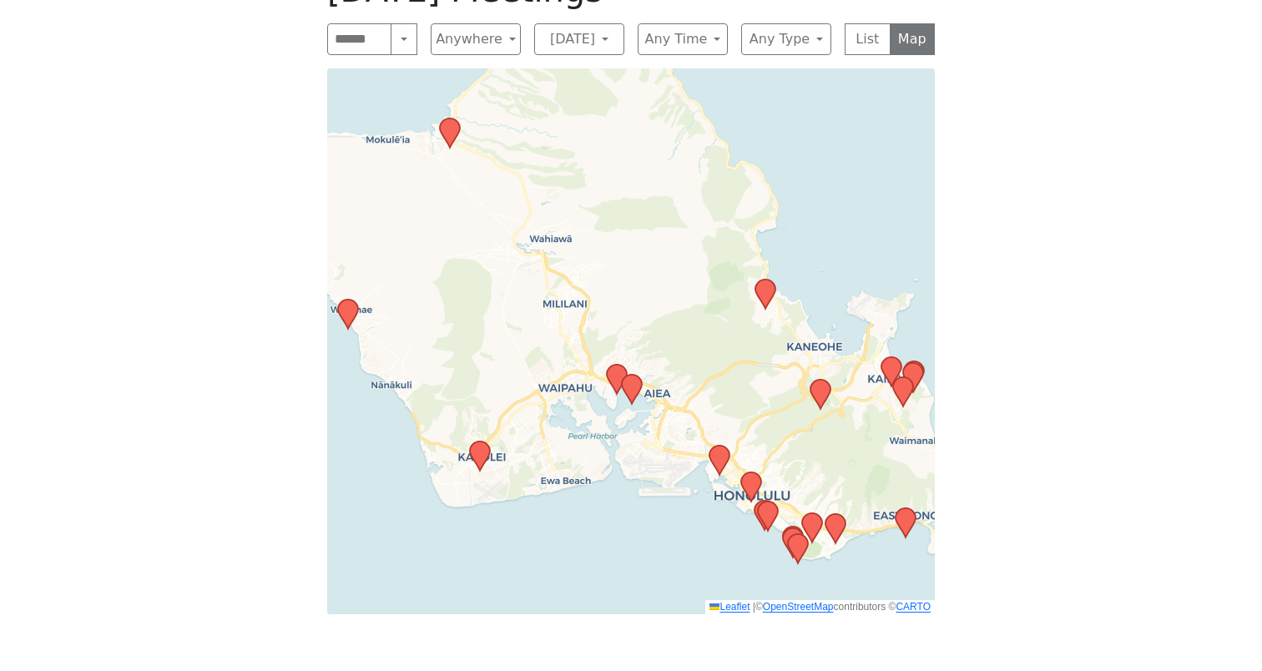
click at [632, 395] on icon at bounding box center [632, 389] width 20 height 29
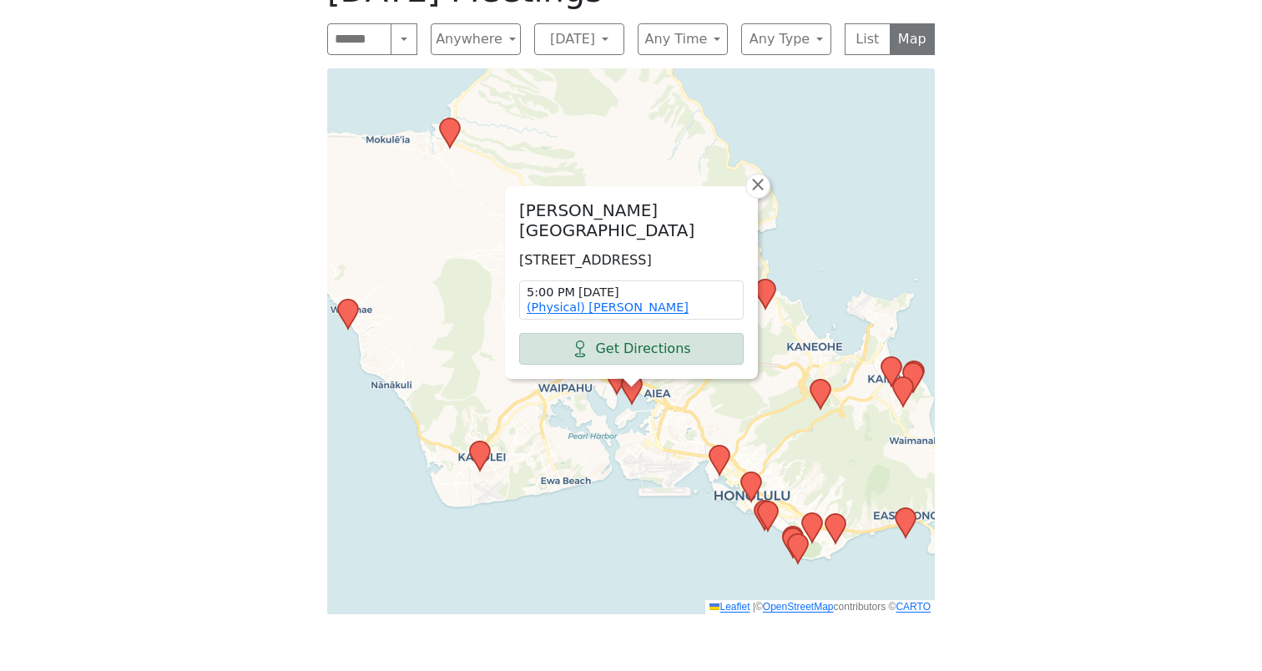
click at [617, 394] on icon at bounding box center [617, 380] width 22 height 32
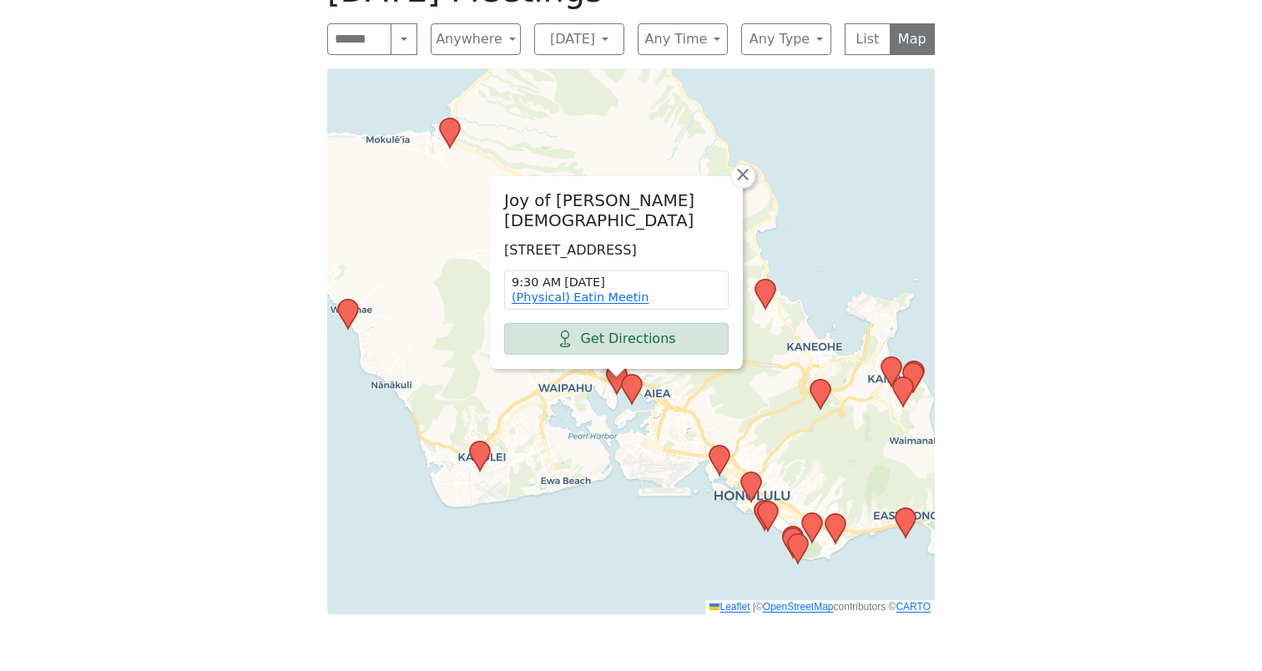
click at [476, 462] on icon at bounding box center [480, 455] width 20 height 29
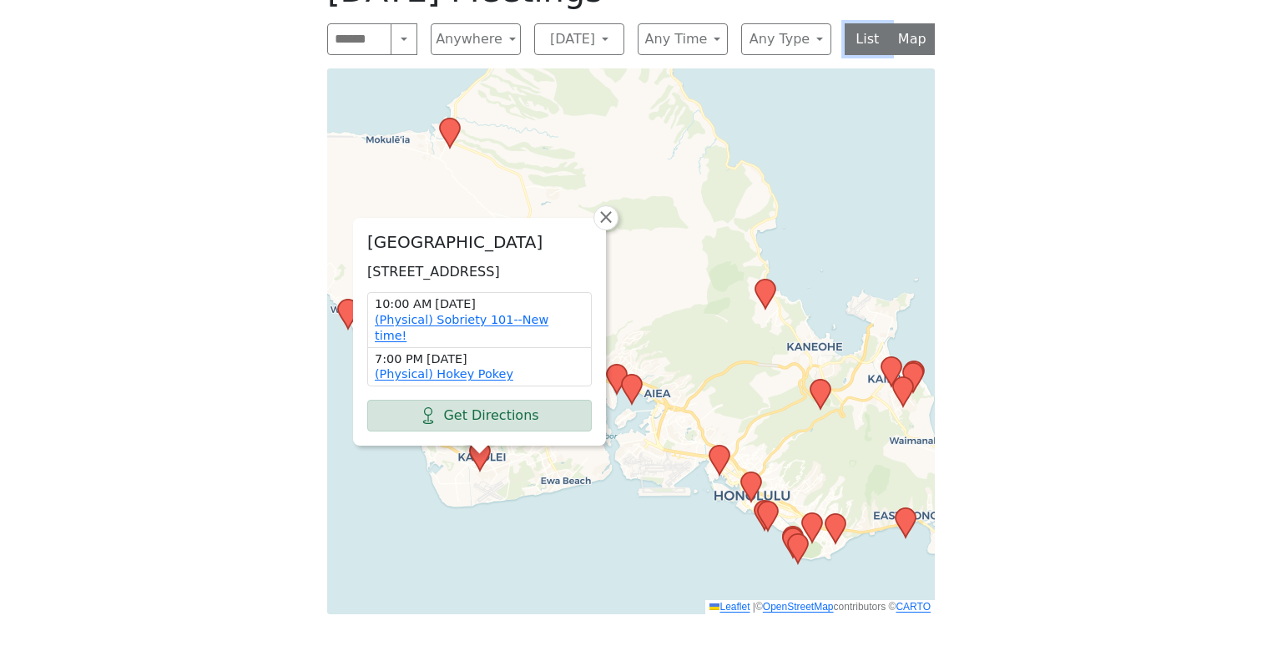
click at [870, 37] on button "List" at bounding box center [867, 39] width 46 height 32
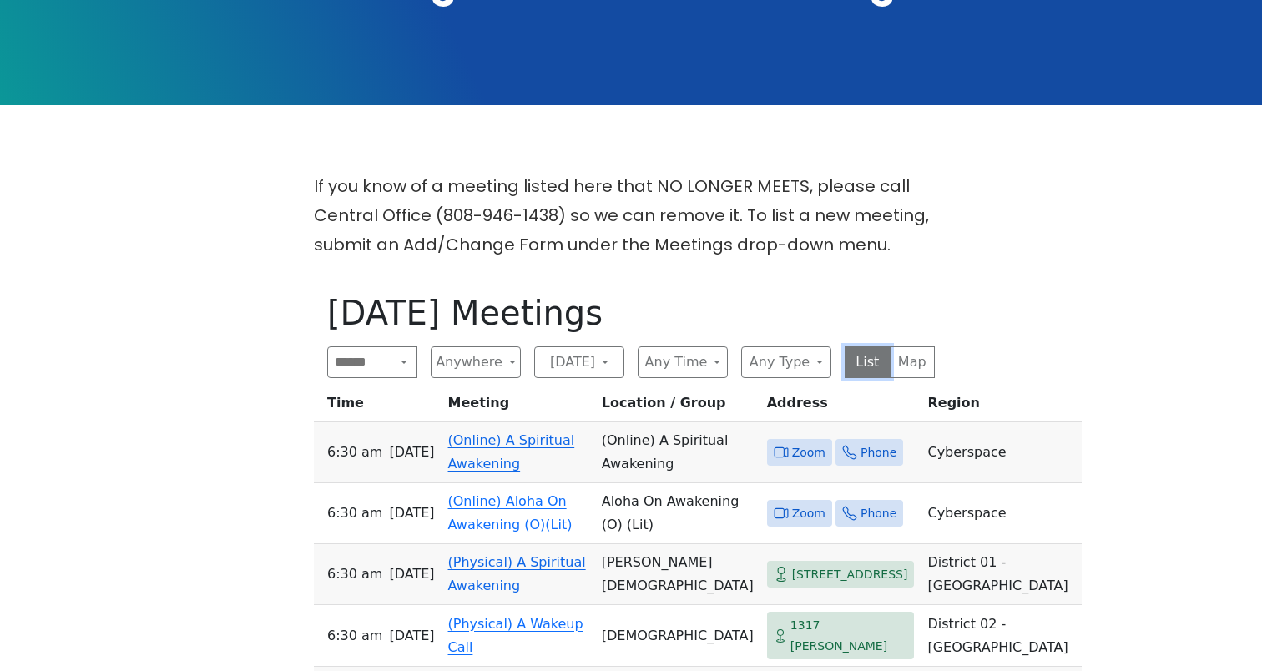
scroll to position [475, 0]
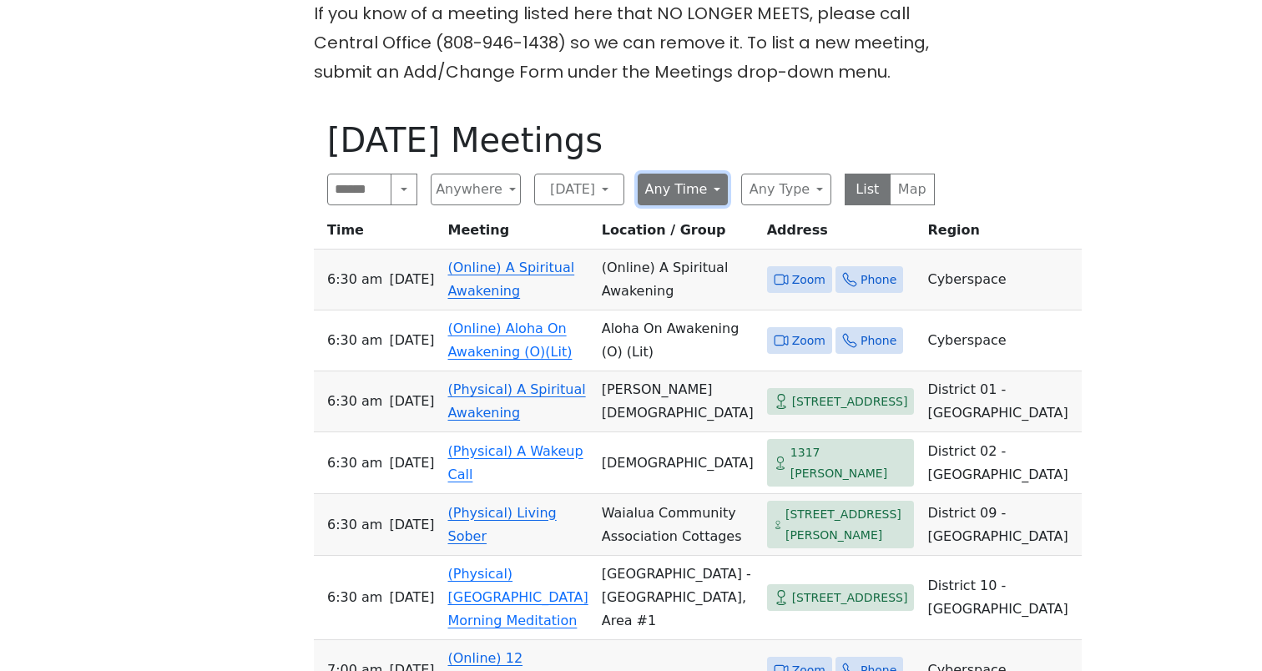
click at [688, 184] on button "Any Time" at bounding box center [682, 190] width 90 height 32
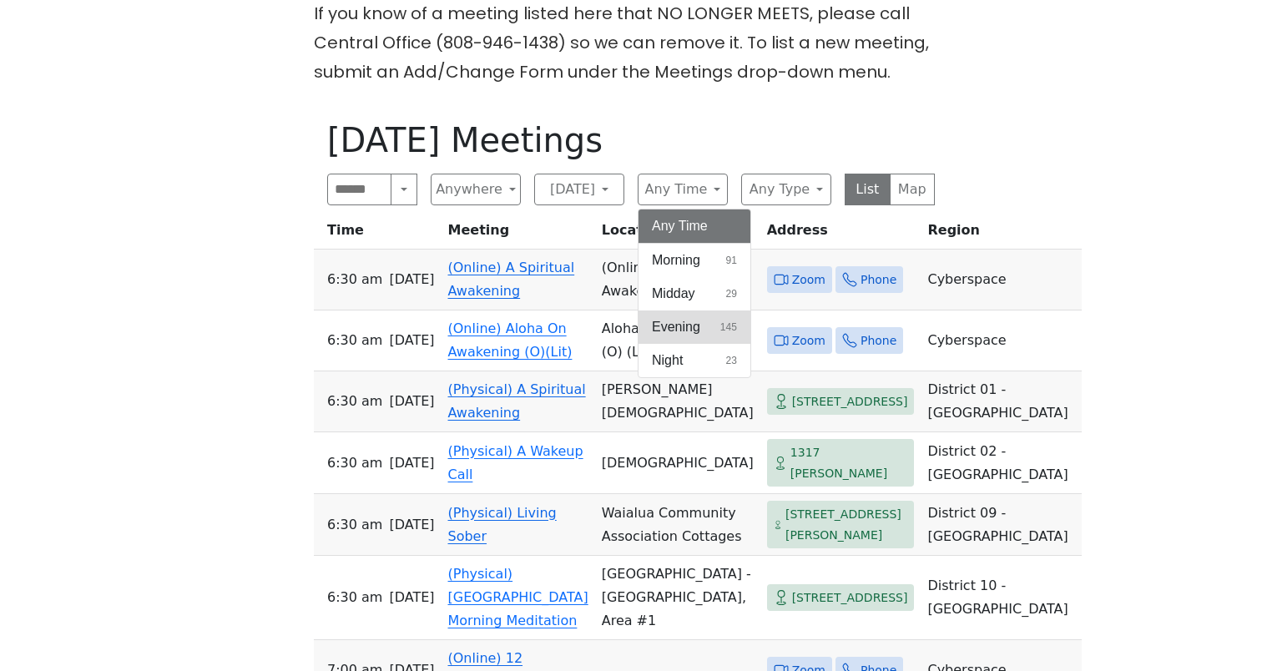
click at [693, 326] on span "Evening" at bounding box center [676, 327] width 48 height 20
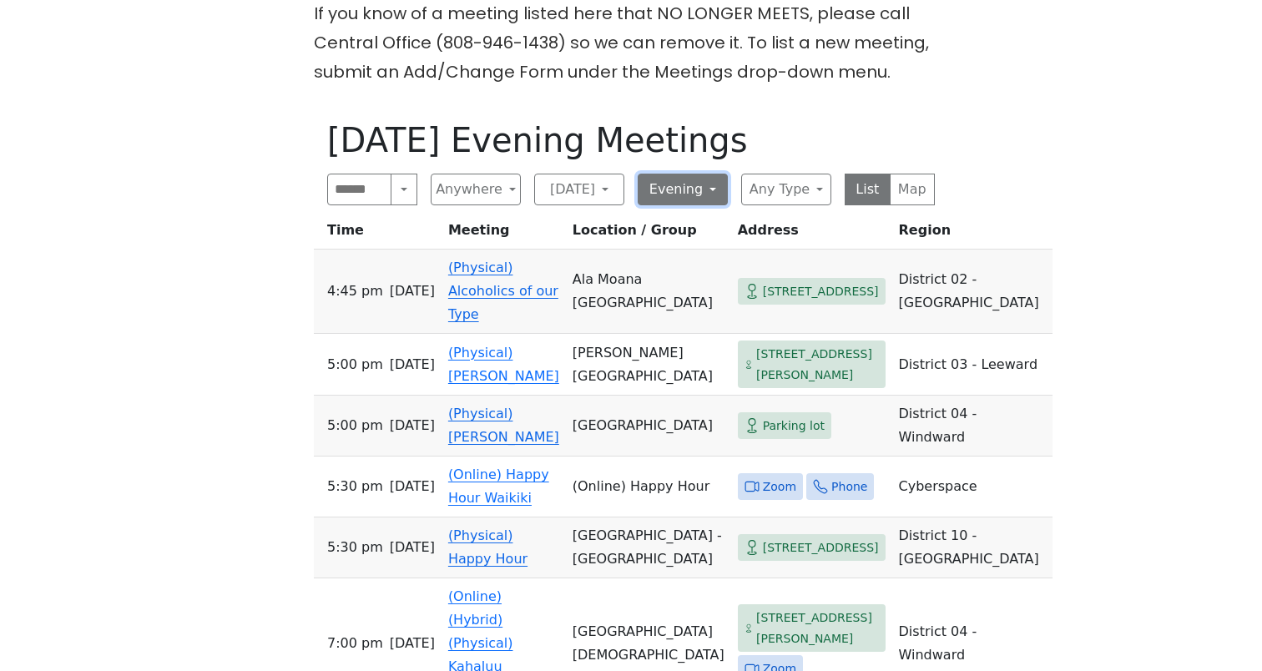
click at [688, 187] on button "Evening" at bounding box center [682, 190] width 90 height 32
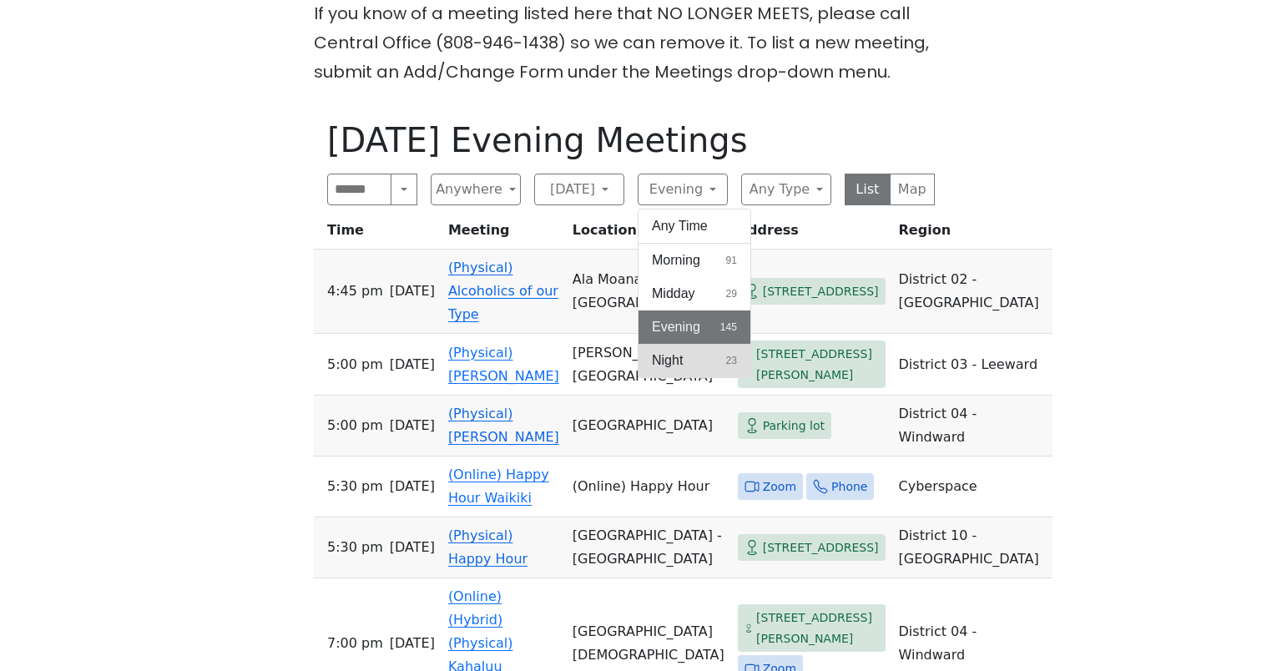
click at [688, 363] on button "Night 23" at bounding box center [694, 360] width 112 height 33
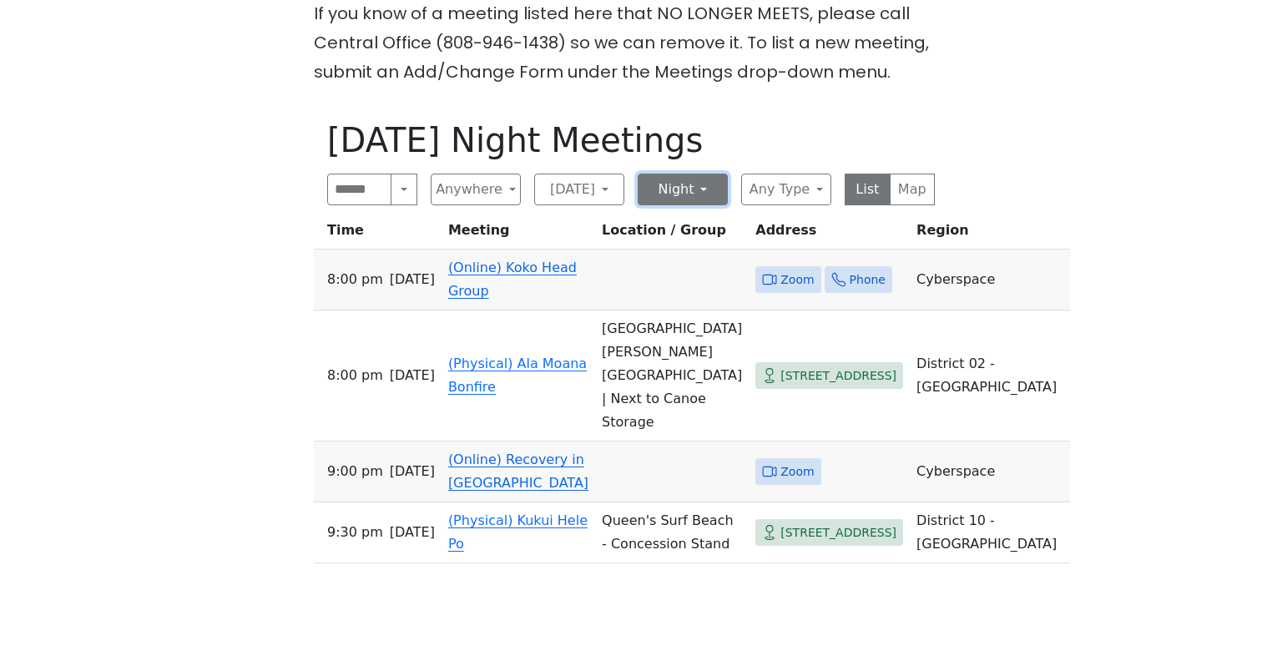
click at [711, 191] on button "Night" at bounding box center [682, 190] width 90 height 32
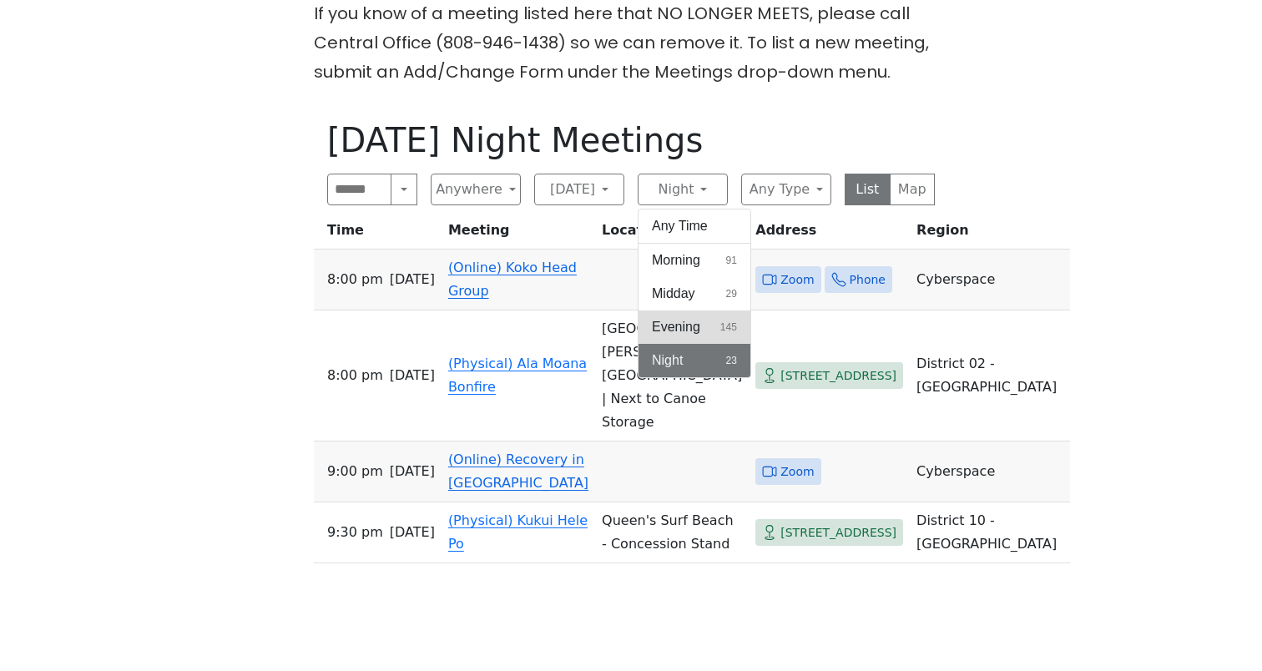
click at [693, 325] on span "Evening" at bounding box center [676, 327] width 48 height 20
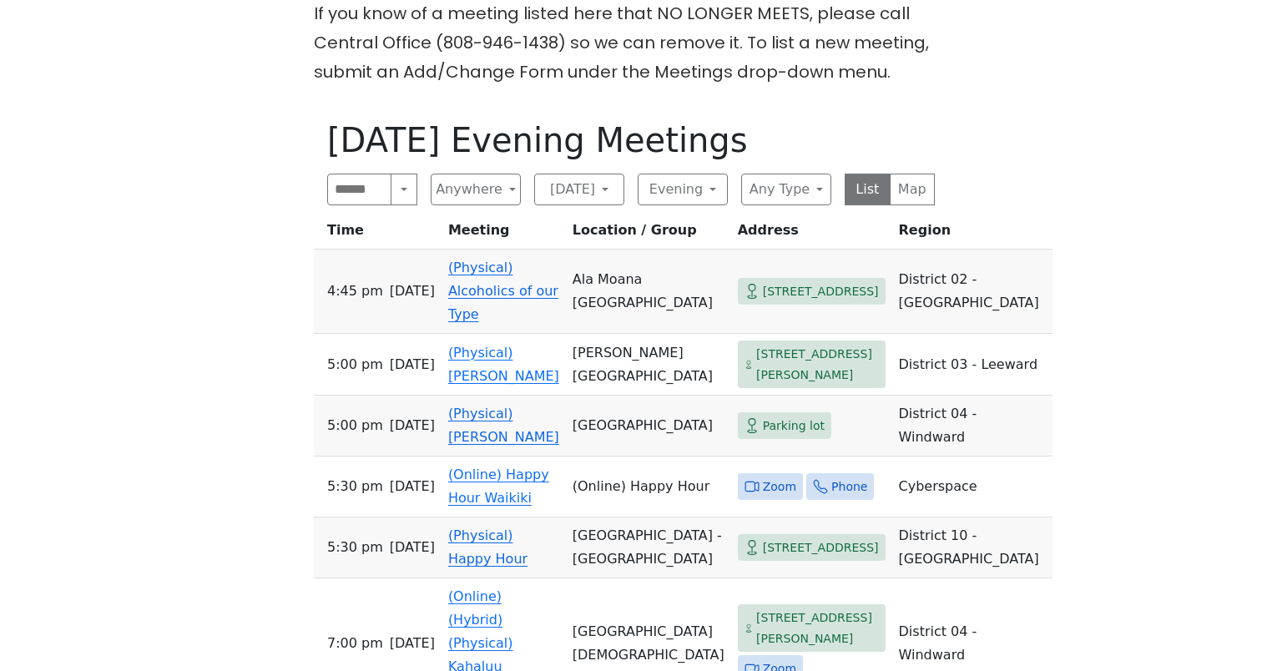
click at [1012, 438] on div "If you know of a meeting listed here that NO LONGER MEETS, please call Central …" at bounding box center [631, 486] width 1136 height 975
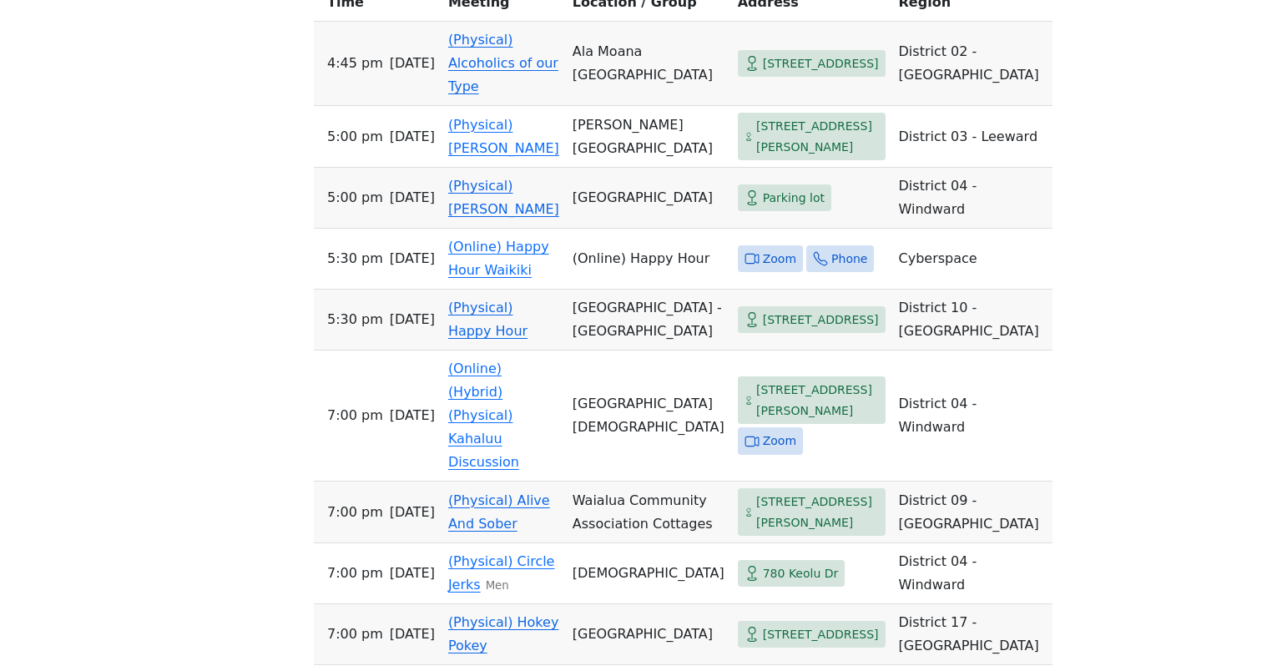
scroll to position [716, 0]
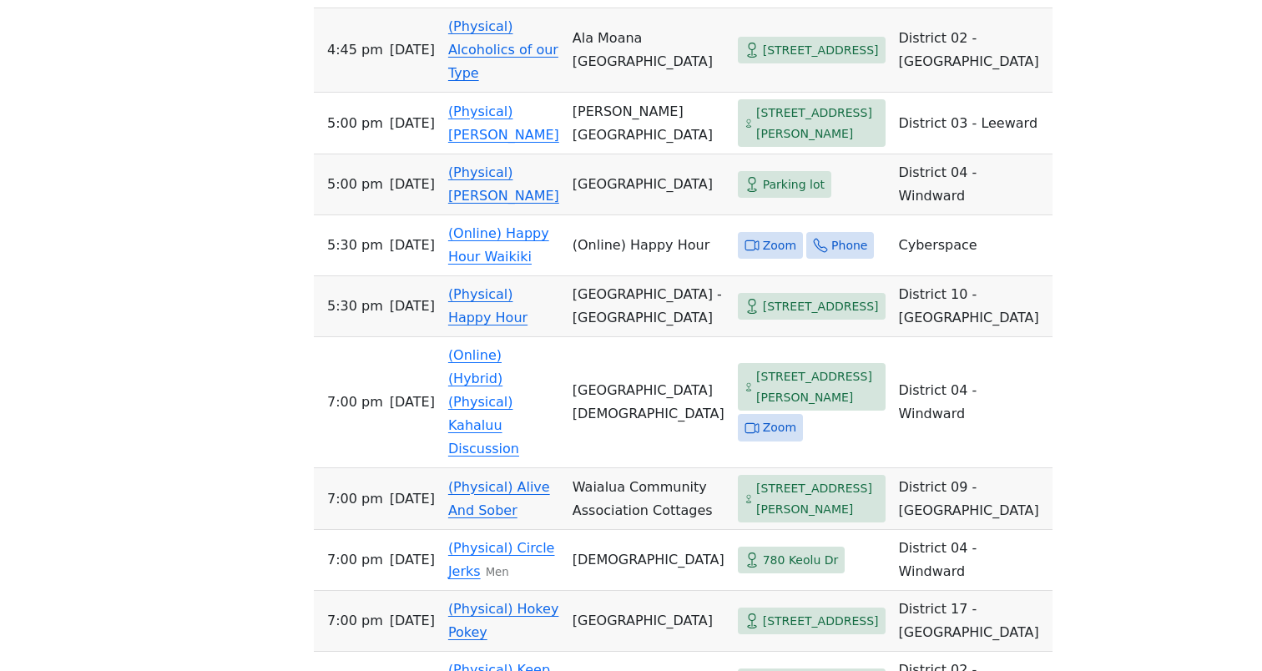
click at [970, 248] on div "If you know of a meeting listed here that NO LONGER MEETS, please call Central …" at bounding box center [631, 444] width 1136 height 1373
click at [970, 266] on div "If you know of a meeting listed here that NO LONGER MEETS, please call Central …" at bounding box center [631, 444] width 1136 height 1373
click at [991, 272] on div "If you know of a meeting listed here that NO LONGER MEETS, please call Central …" at bounding box center [631, 444] width 1136 height 1373
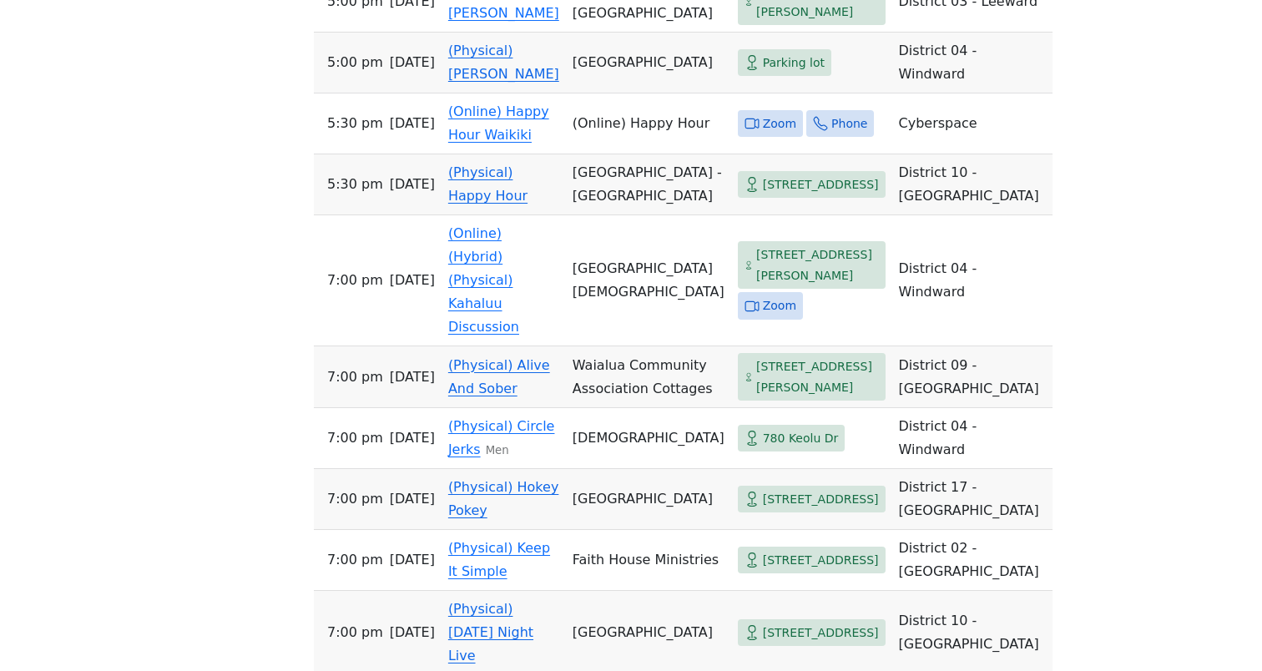
scroll to position [846, 0]
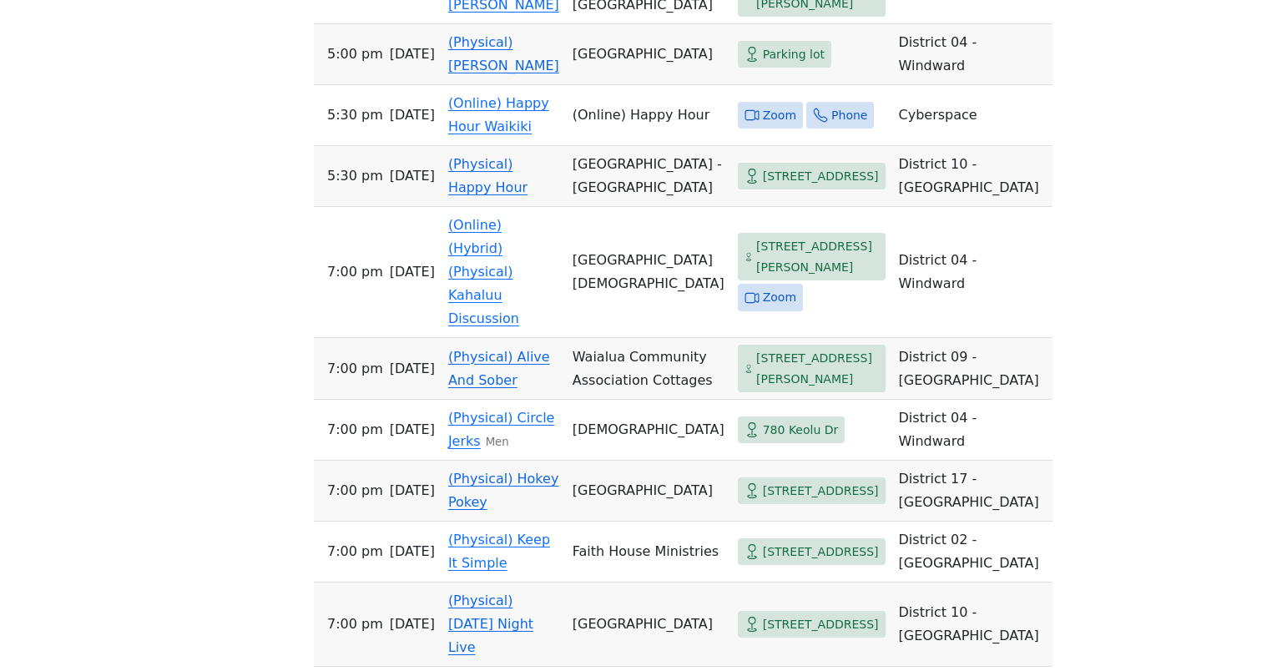
click at [980, 368] on div "If you know of a meeting listed here that NO LONGER MEETS, please call Central …" at bounding box center [631, 314] width 1136 height 1373
